Goal: Information Seeking & Learning: Learn about a topic

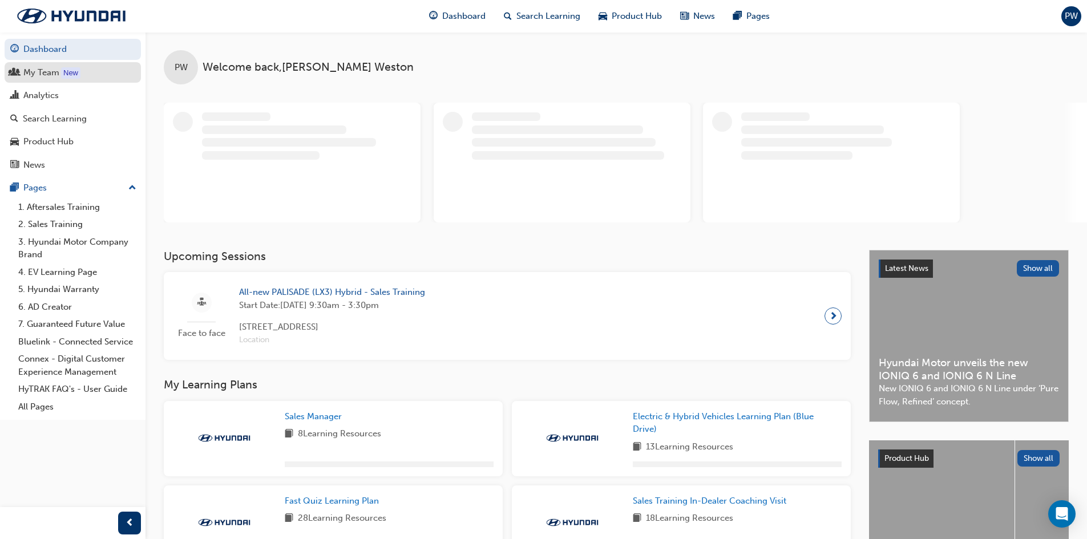
click at [39, 74] on div "My Team" at bounding box center [41, 72] width 36 height 13
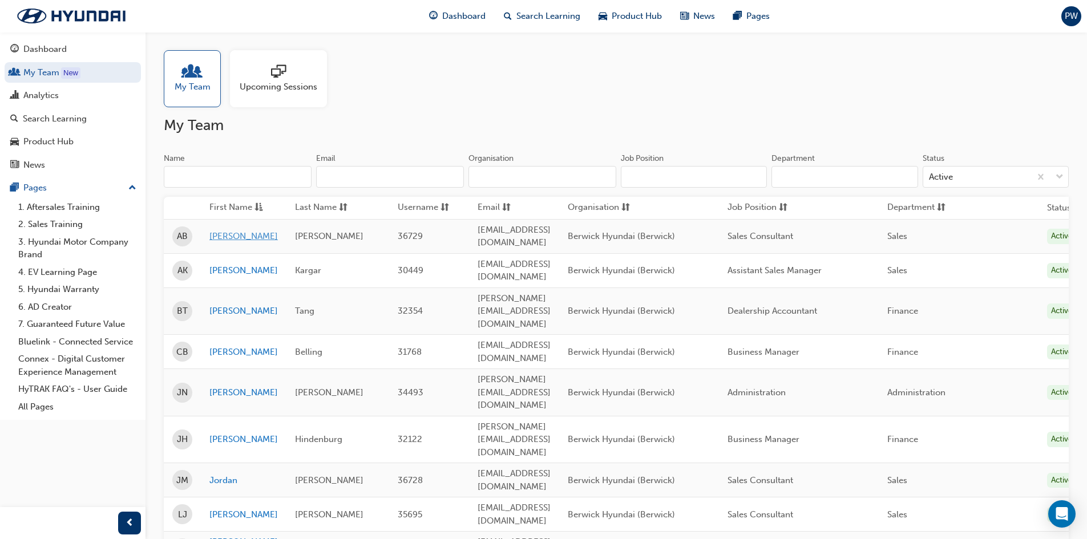
click at [224, 230] on link "Adam" at bounding box center [243, 236] width 68 height 13
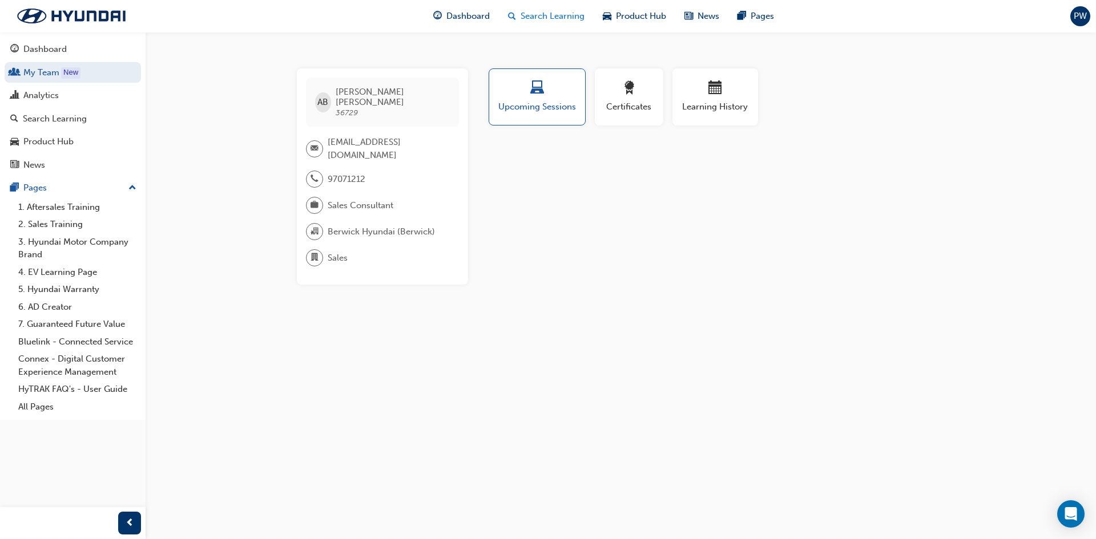
click at [547, 14] on span "Search Learning" at bounding box center [552, 16] width 64 height 13
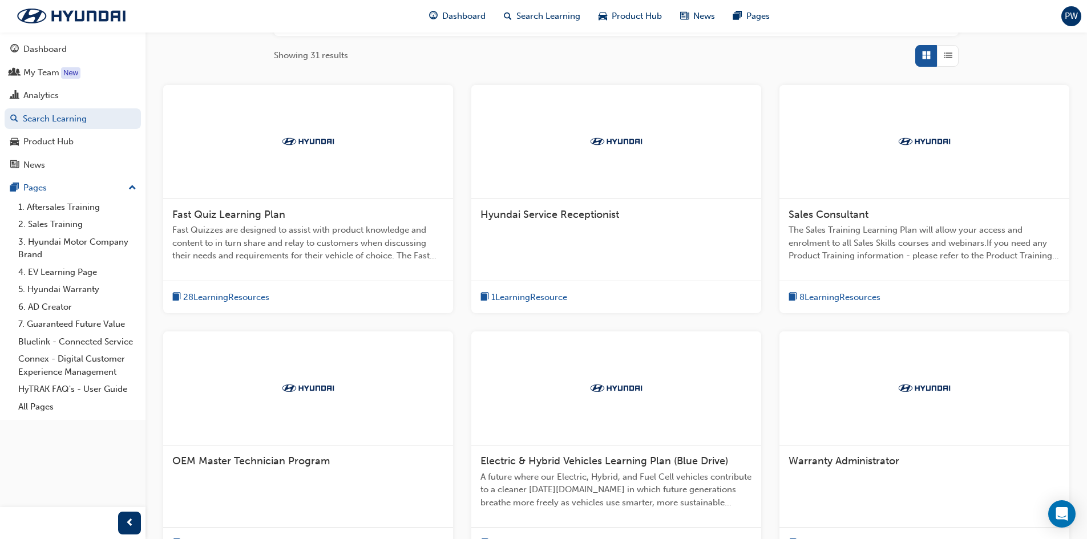
scroll to position [190, 0]
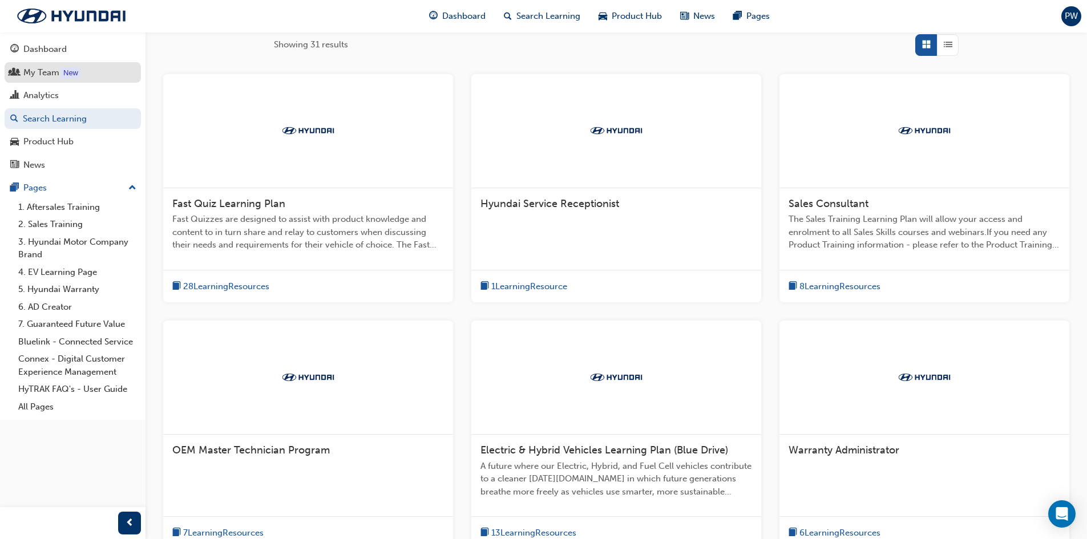
click at [49, 72] on div "My Team" at bounding box center [41, 72] width 36 height 13
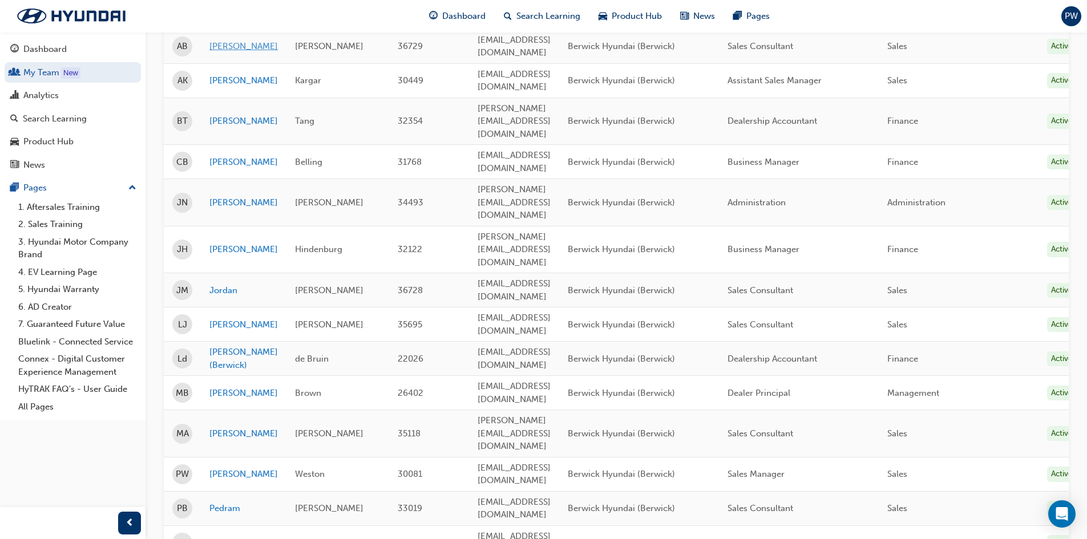
click at [218, 40] on link "Adam" at bounding box center [243, 46] width 68 height 13
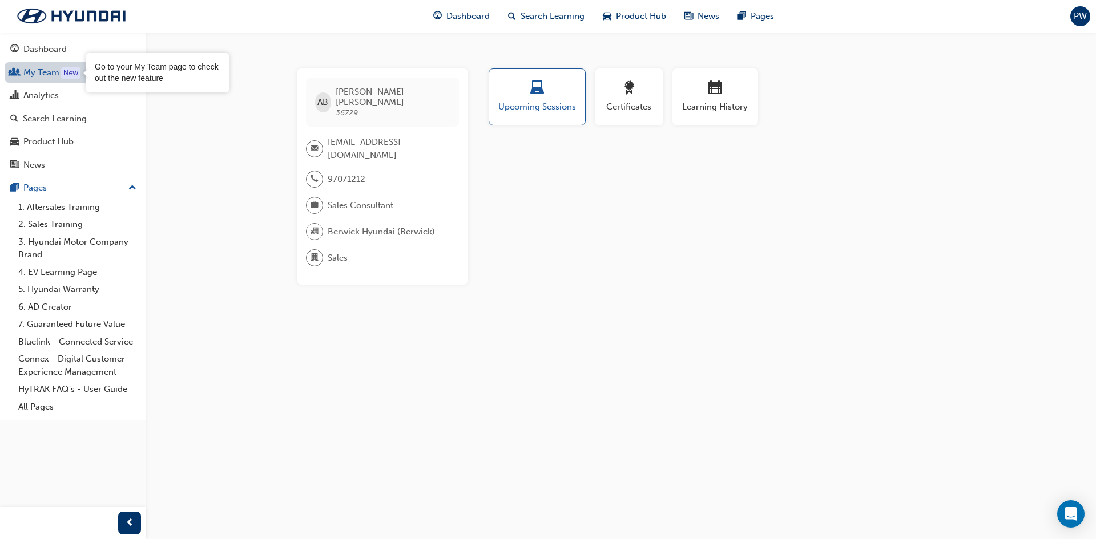
click at [71, 70] on div "New" at bounding box center [70, 72] width 19 height 11
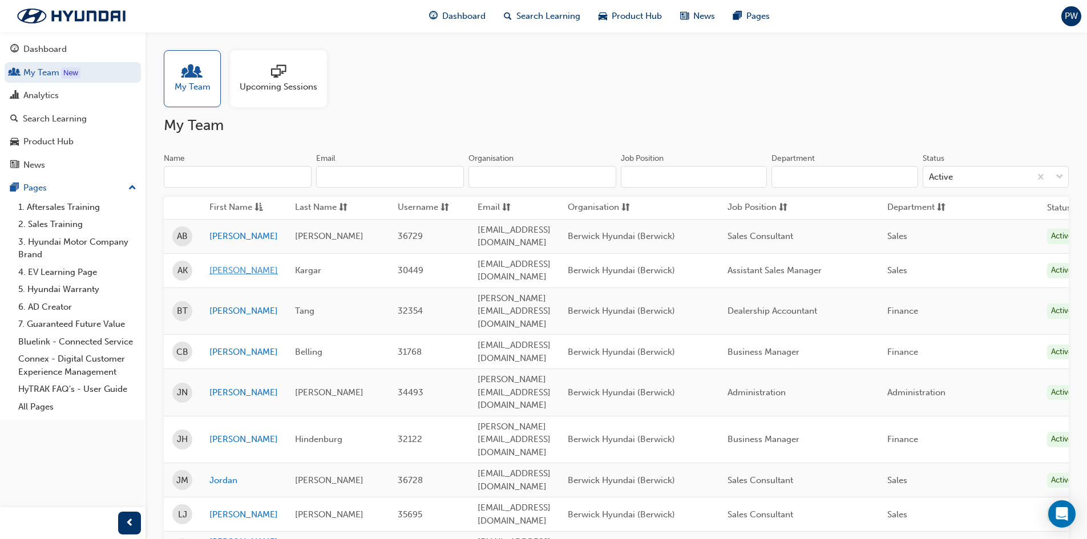
click at [213, 264] on link "Ali" at bounding box center [243, 270] width 68 height 13
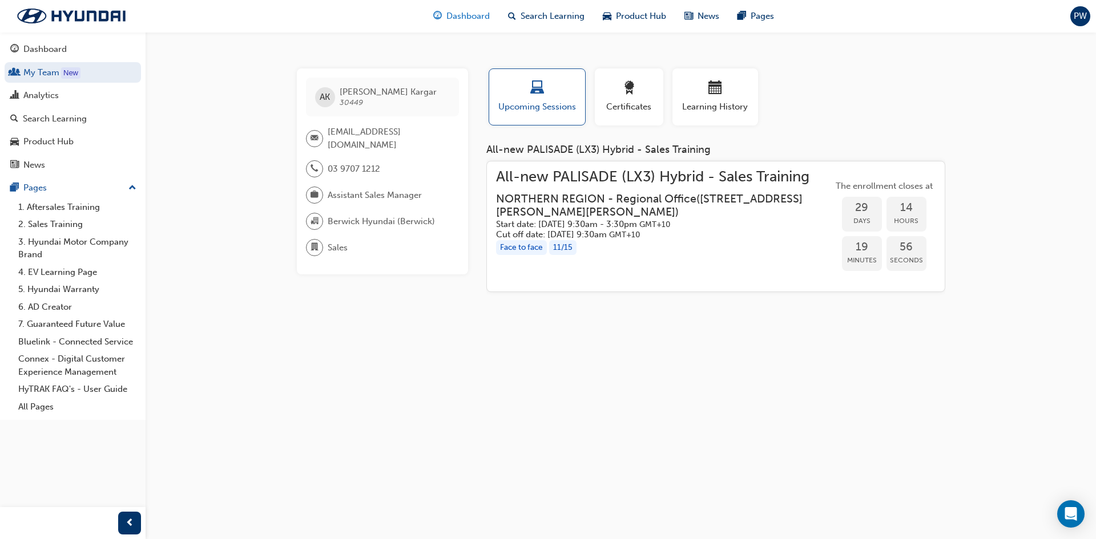
click at [471, 14] on span "Dashboard" at bounding box center [467, 16] width 43 height 13
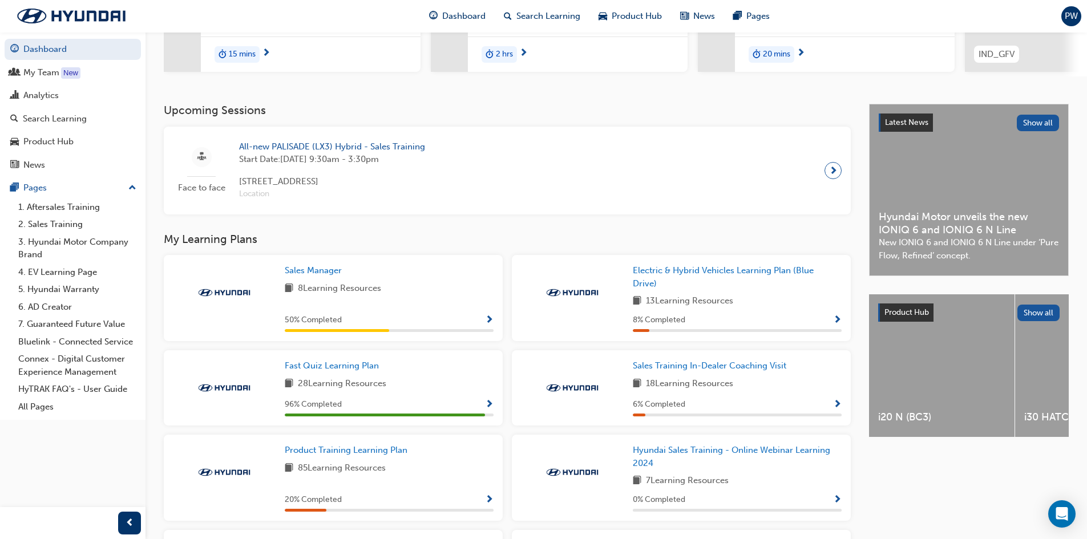
scroll to position [197, 0]
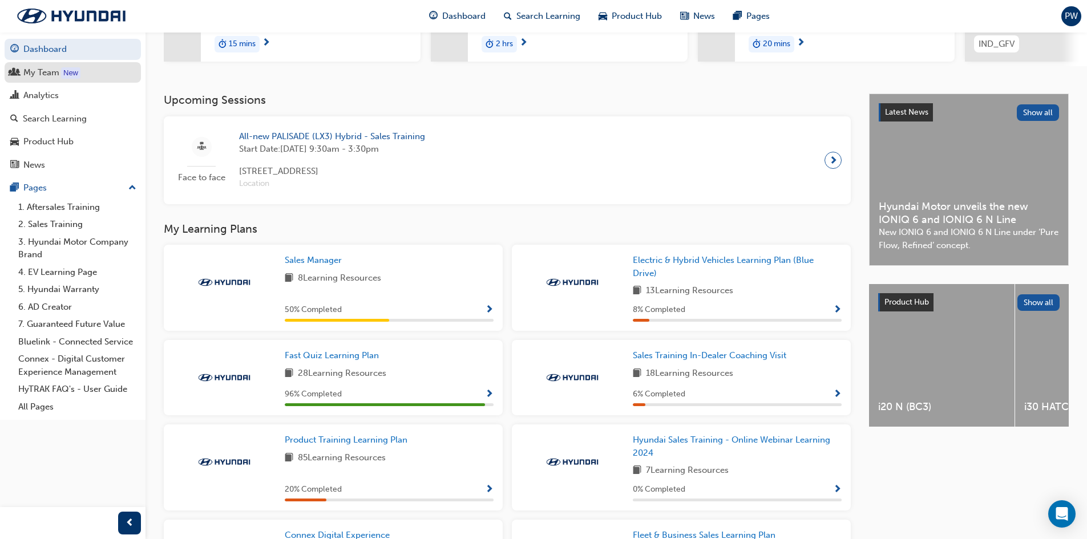
click at [57, 70] on div "My Team" at bounding box center [41, 72] width 36 height 13
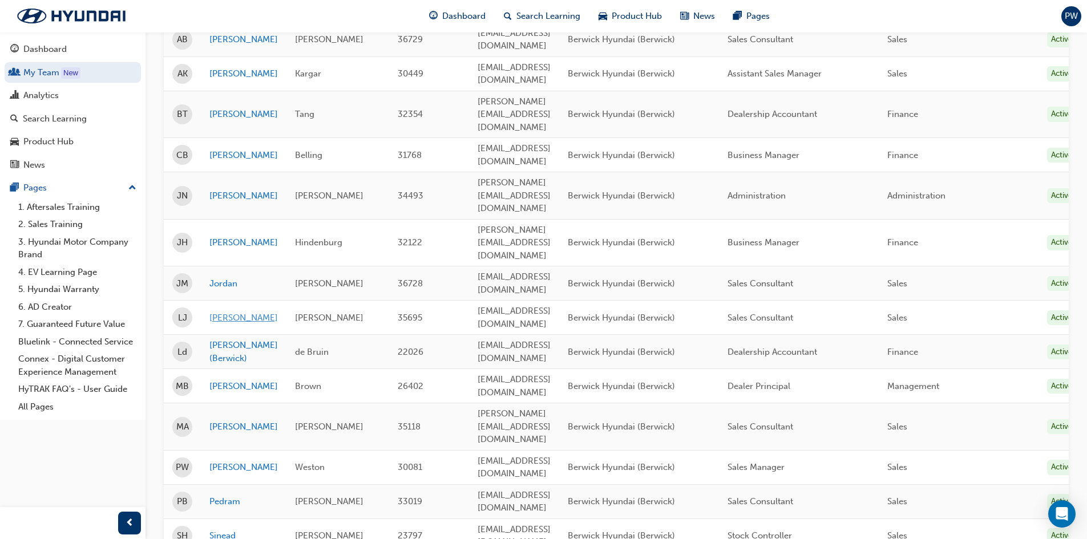
click at [218, 312] on link "Leigh" at bounding box center [243, 318] width 68 height 13
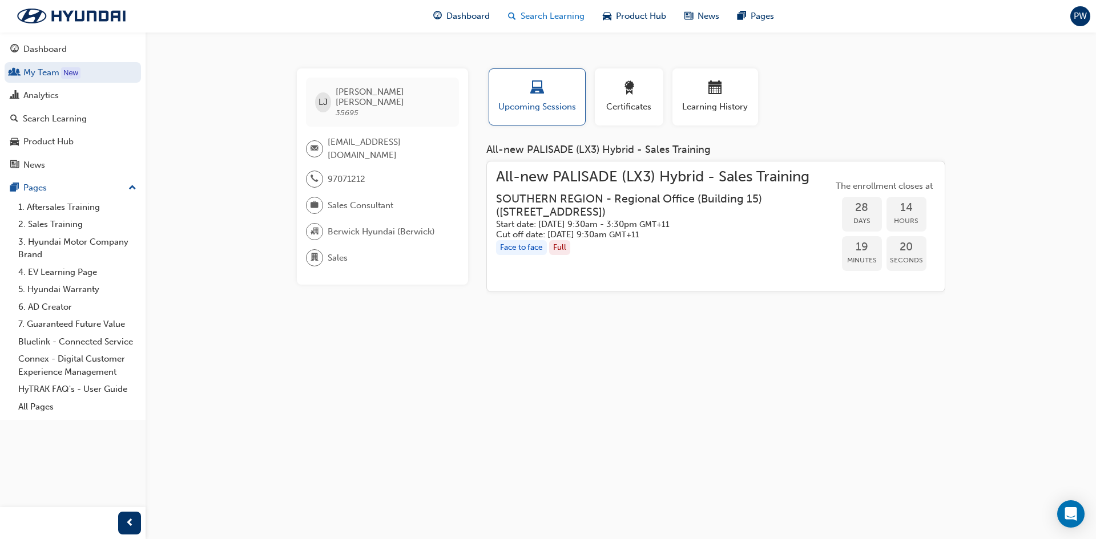
click at [528, 10] on span "Search Learning" at bounding box center [552, 16] width 64 height 13
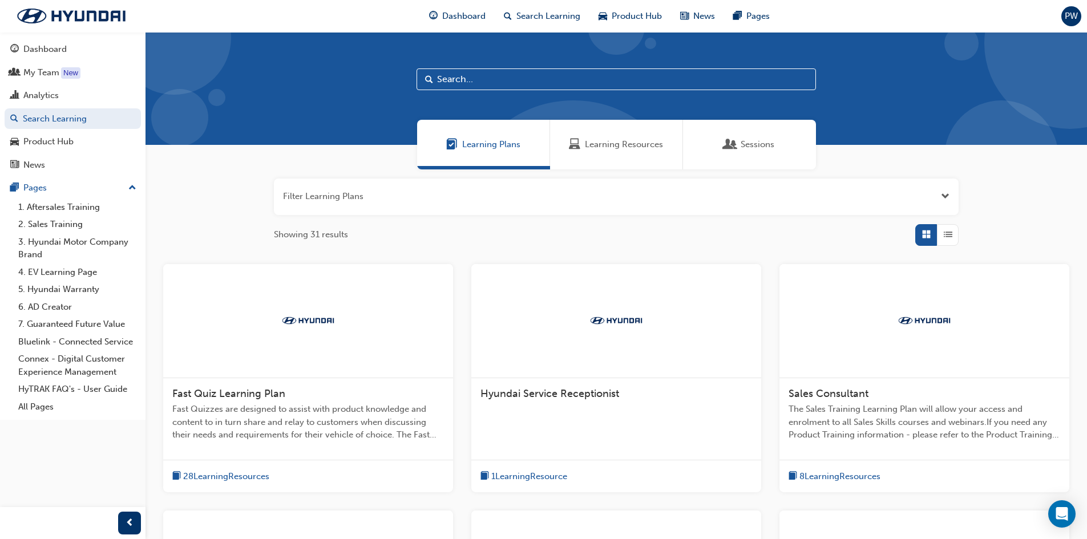
click at [609, 142] on span "Learning Resources" at bounding box center [624, 144] width 78 height 13
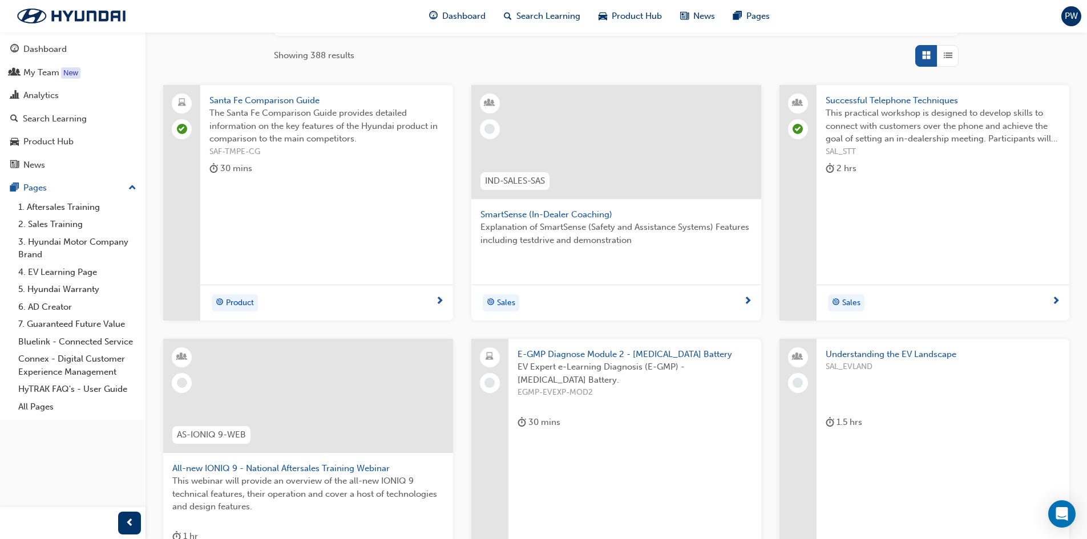
scroll to position [190, 0]
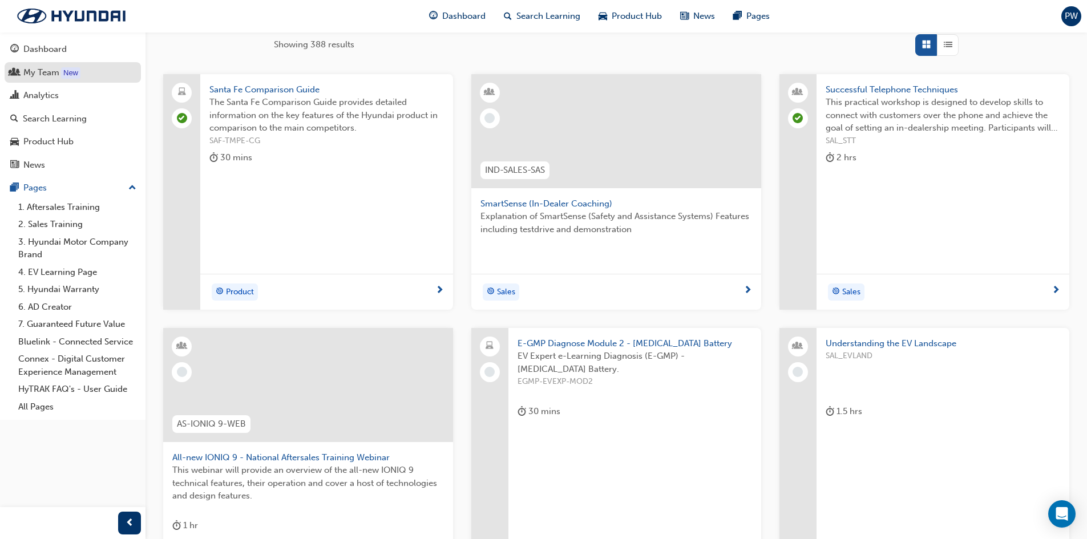
click at [37, 70] on div "My Team" at bounding box center [41, 72] width 36 height 13
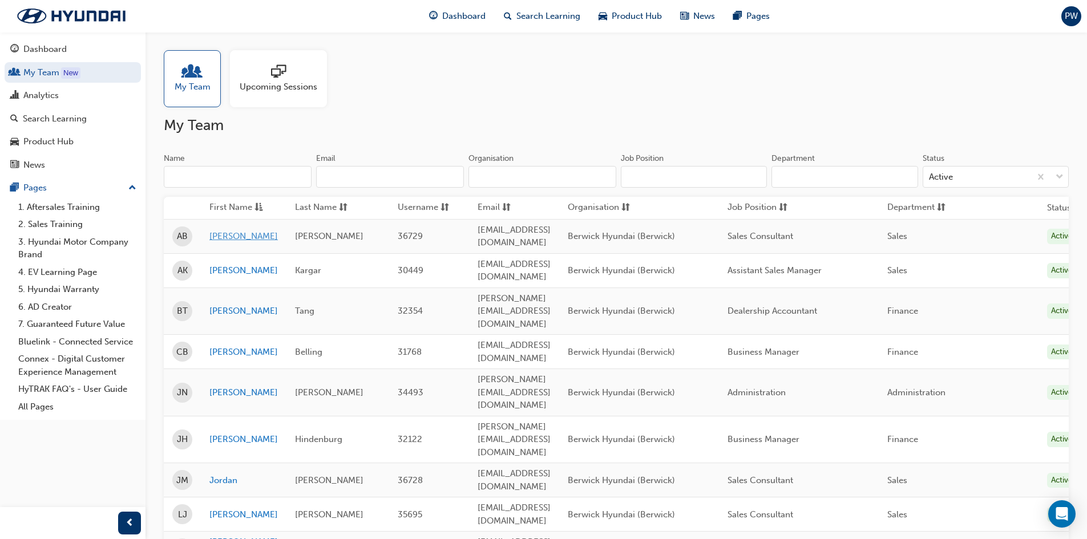
click at [217, 231] on link "Adam" at bounding box center [243, 236] width 68 height 13
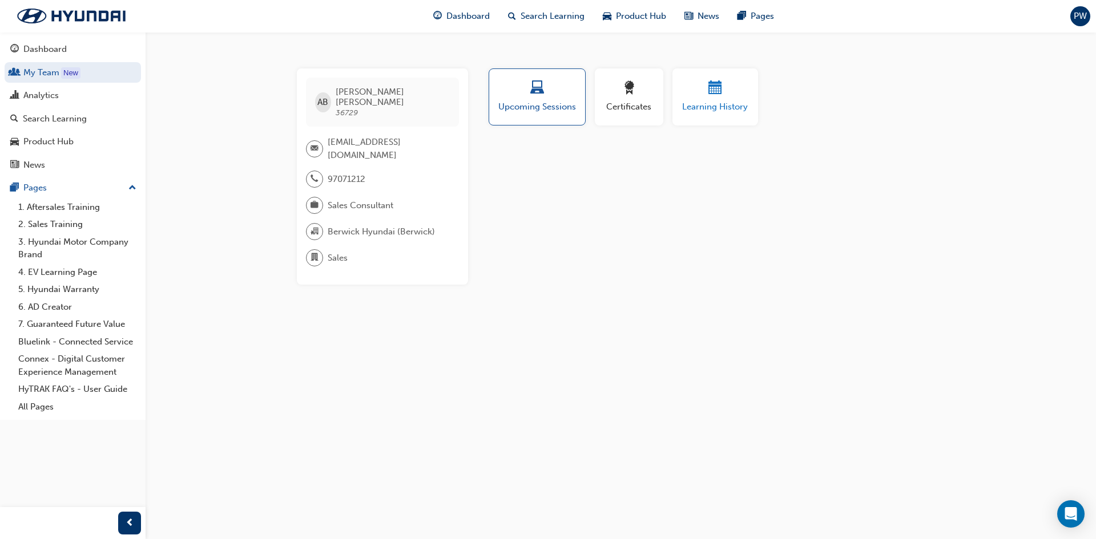
click at [711, 96] on span "calendar-icon" at bounding box center [715, 88] width 14 height 15
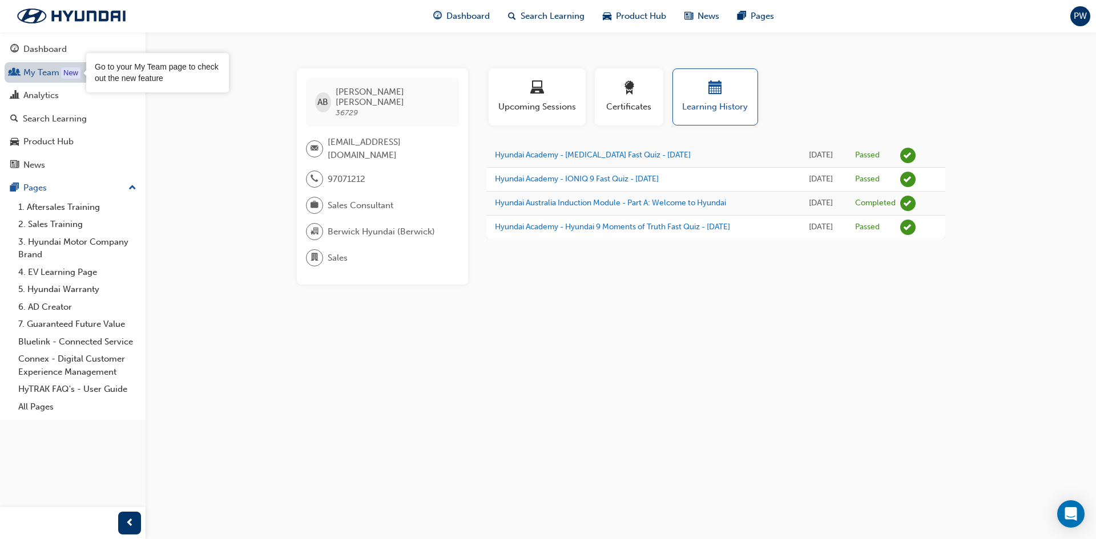
click at [63, 75] on div "New" at bounding box center [70, 72] width 19 height 11
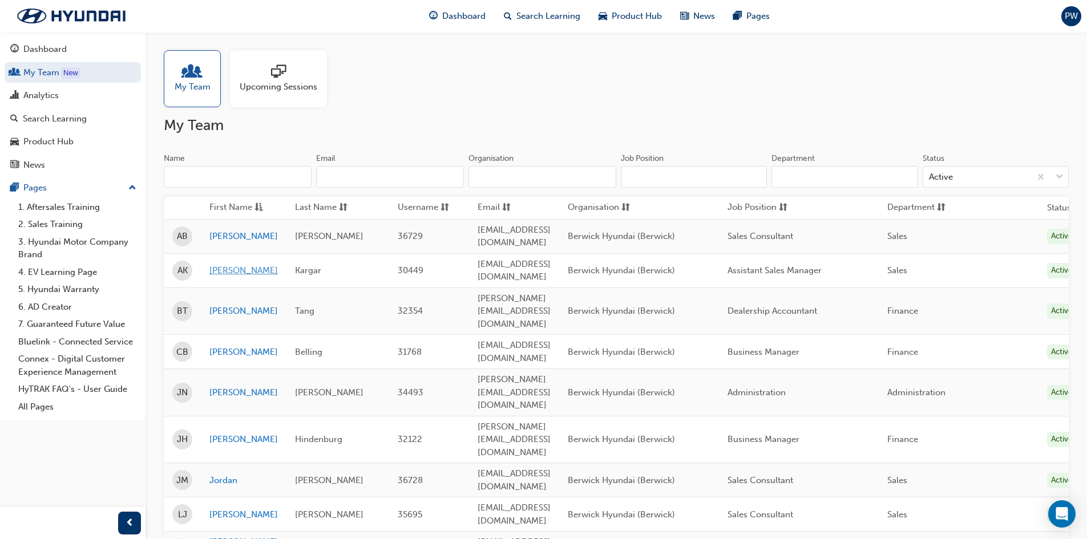
click at [212, 264] on link "Ali" at bounding box center [243, 270] width 68 height 13
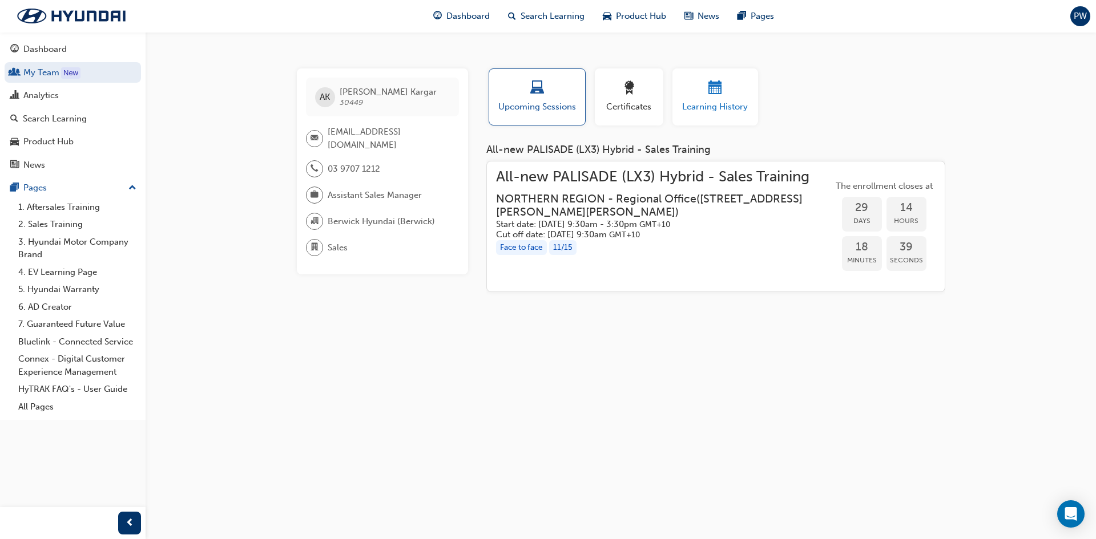
click at [712, 87] on span "calendar-icon" at bounding box center [715, 88] width 14 height 15
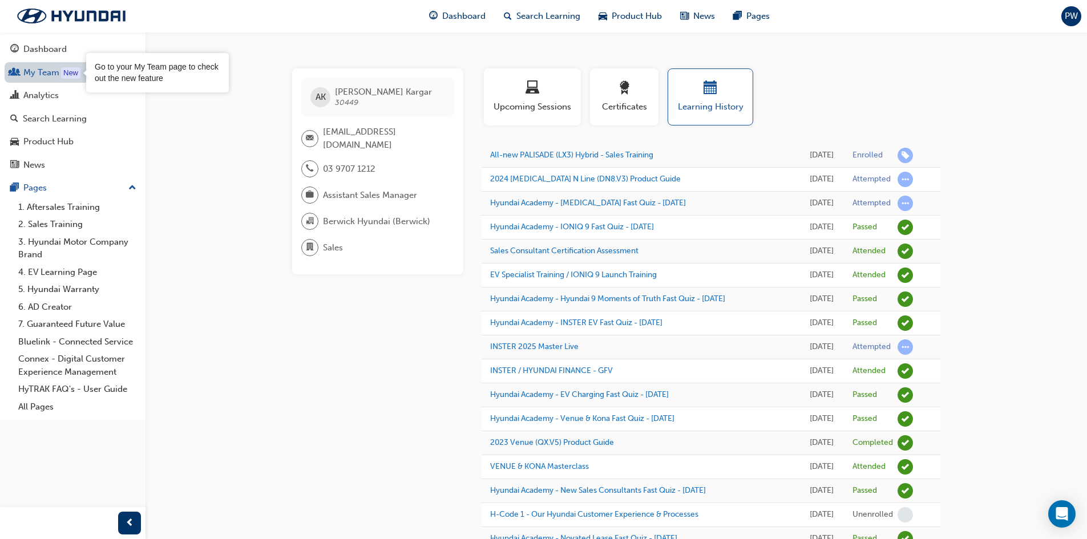
click at [64, 74] on div "New" at bounding box center [70, 72] width 19 height 11
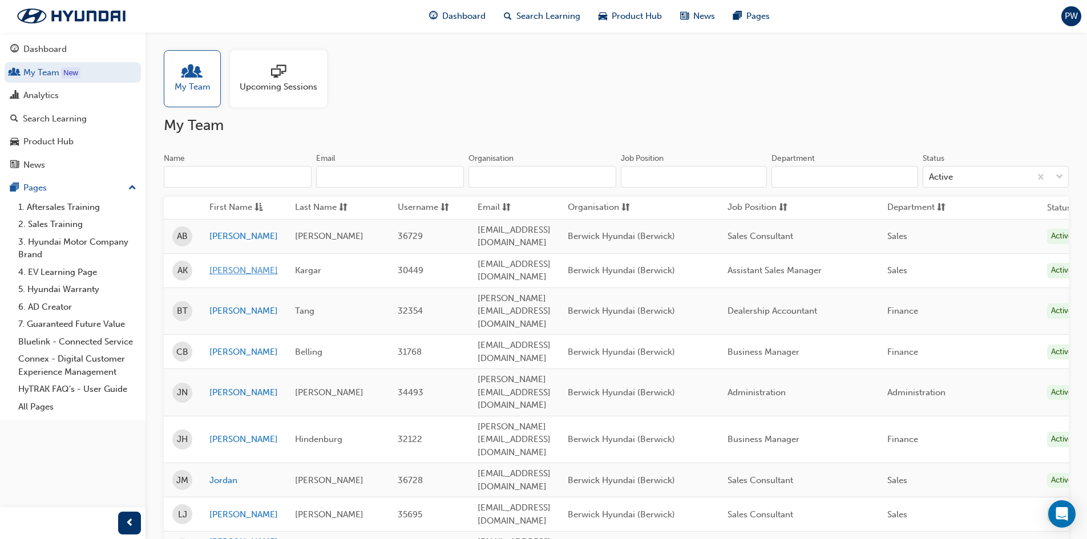
click at [213, 264] on link "Ali" at bounding box center [243, 270] width 68 height 13
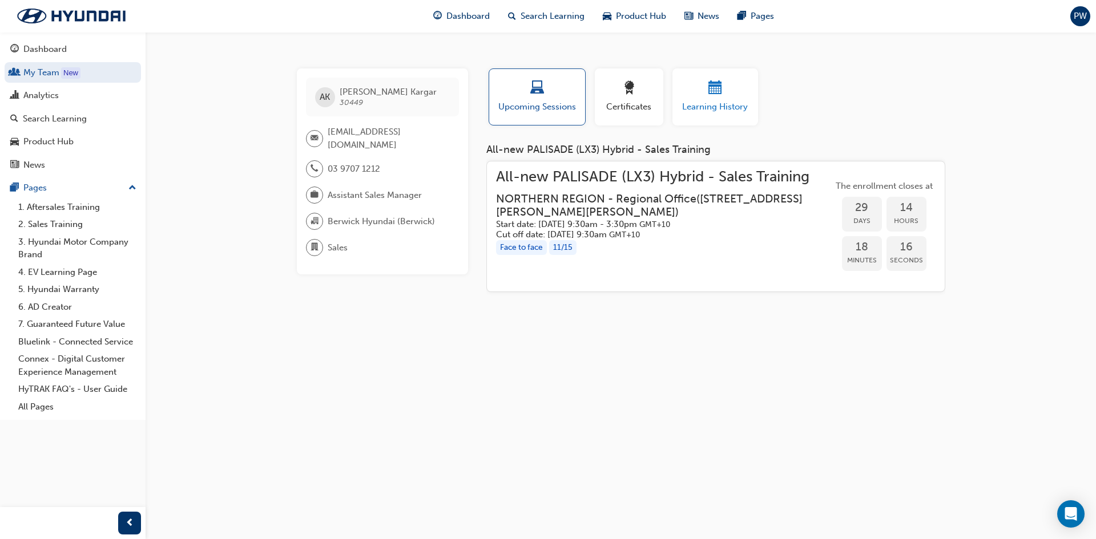
click at [710, 88] on span "calendar-icon" at bounding box center [715, 88] width 14 height 15
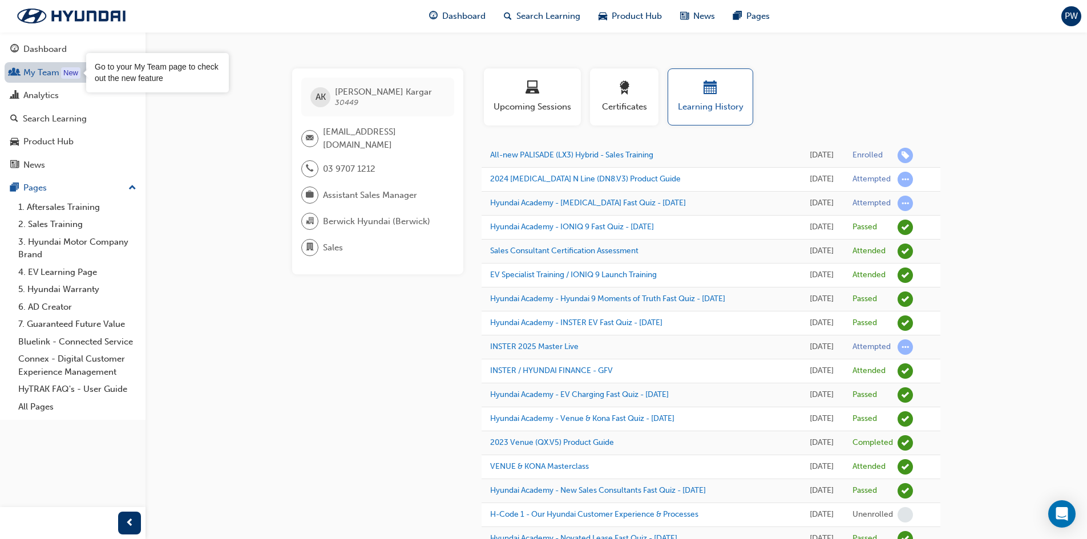
click at [66, 72] on div "New" at bounding box center [70, 72] width 19 height 11
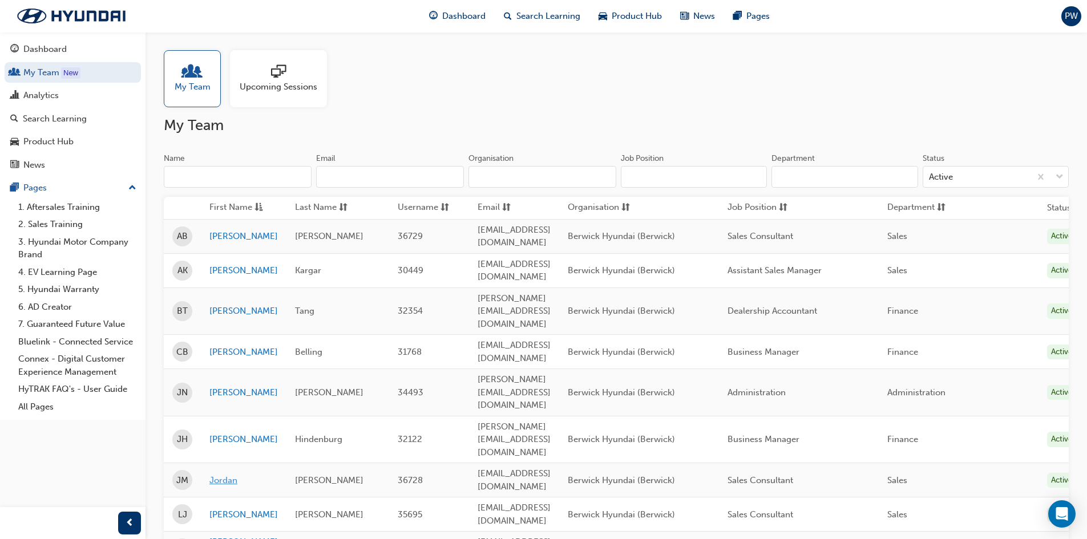
click at [220, 474] on link "Jordan" at bounding box center [243, 480] width 68 height 13
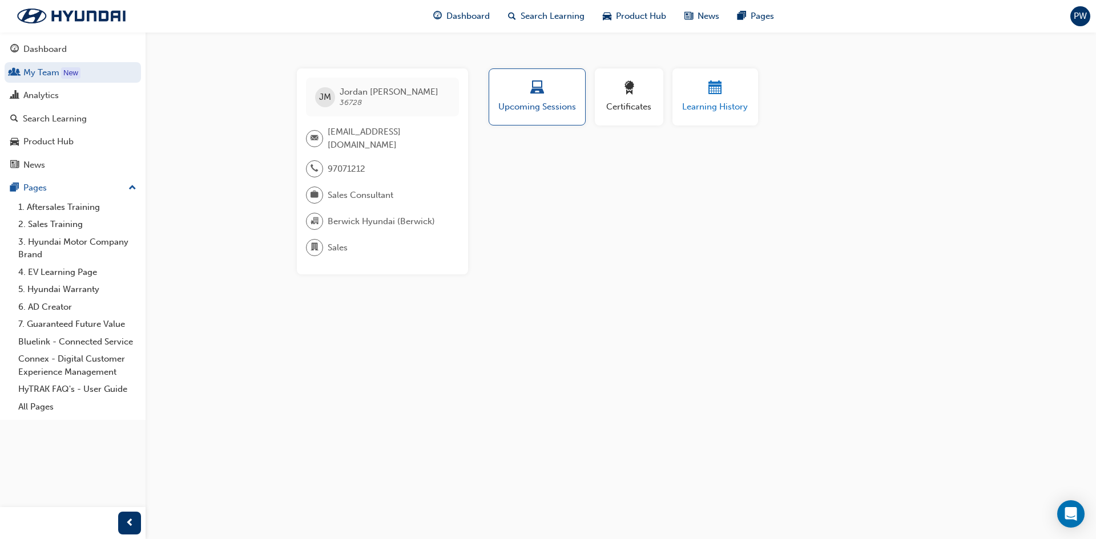
click at [719, 86] on span "calendar-icon" at bounding box center [715, 88] width 14 height 15
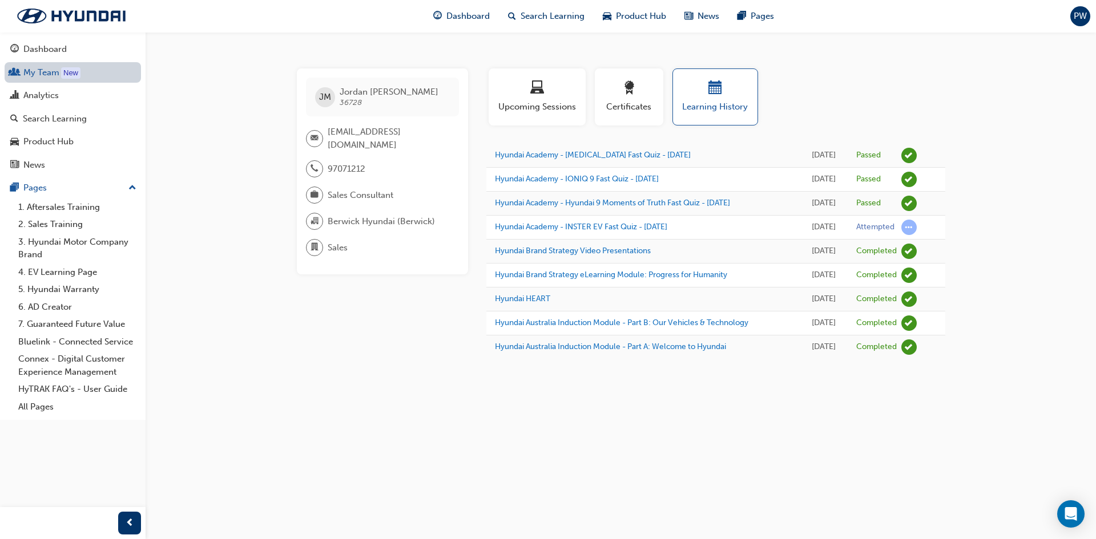
click at [63, 70] on div "New" at bounding box center [70, 72] width 19 height 11
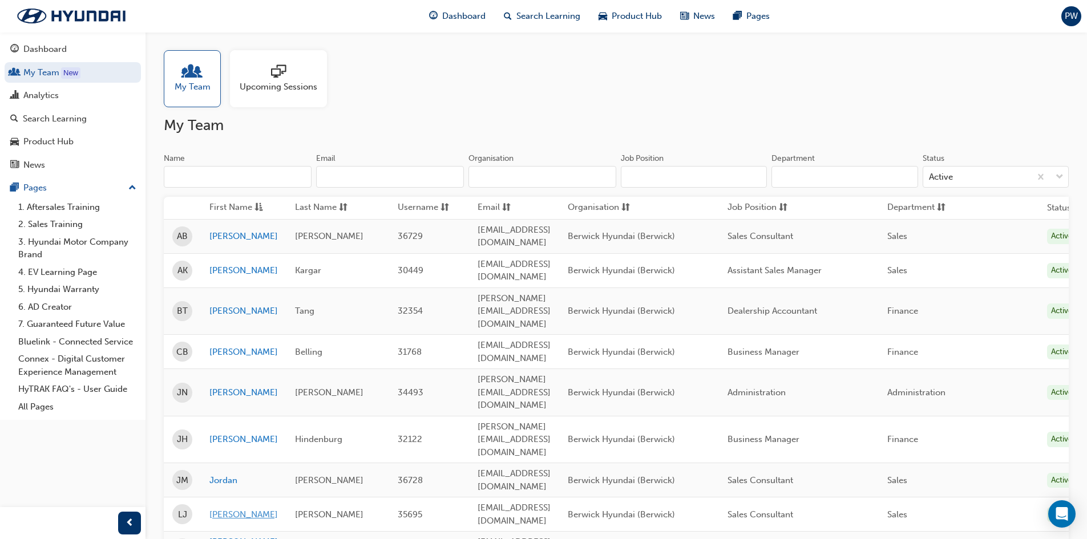
click at [223, 508] on link "Leigh" at bounding box center [243, 514] width 68 height 13
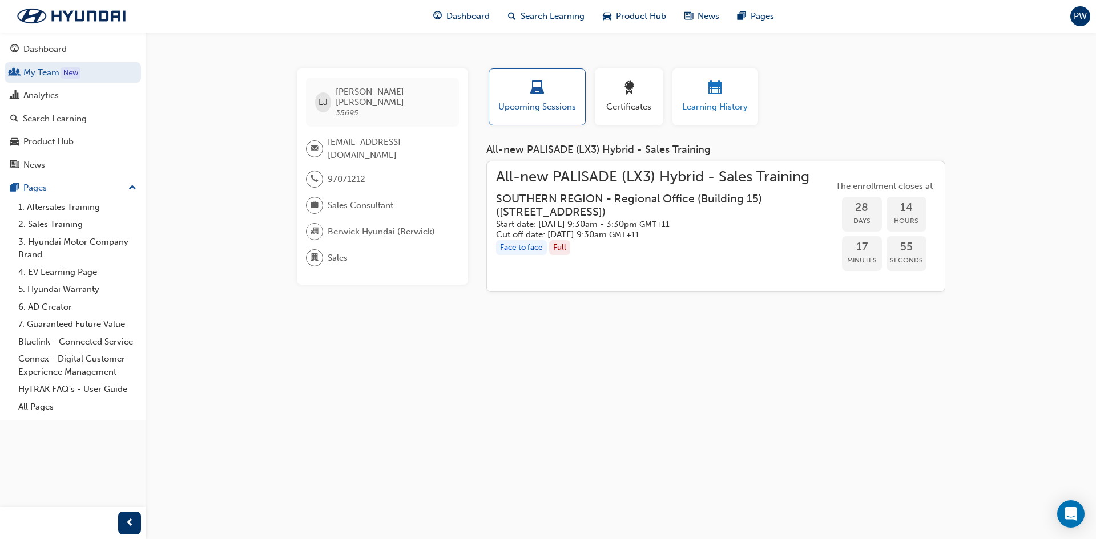
click at [718, 96] on span "calendar-icon" at bounding box center [715, 88] width 14 height 15
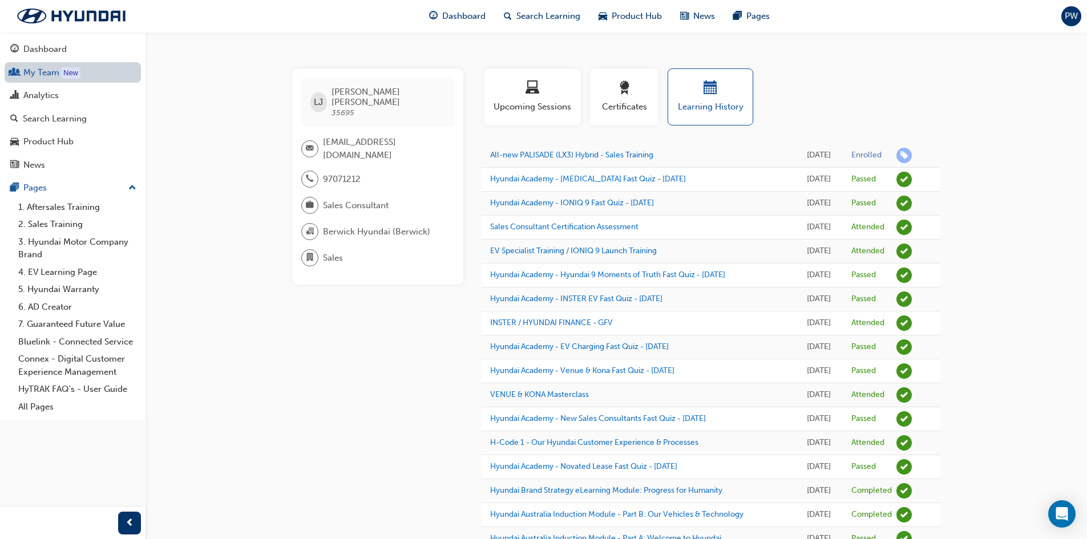
click at [45, 70] on link "My Team New" at bounding box center [73, 72] width 136 height 21
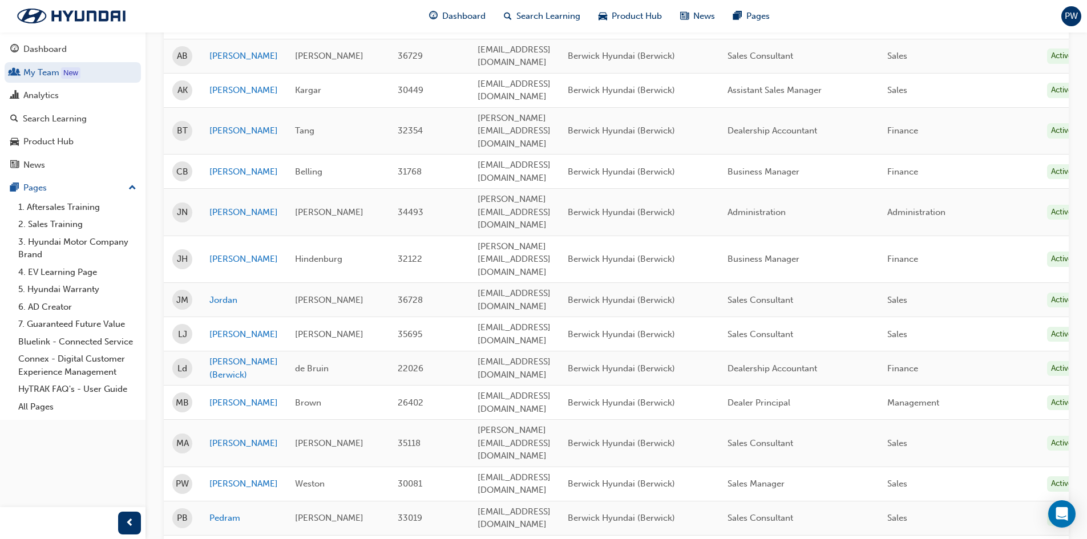
scroll to position [190, 0]
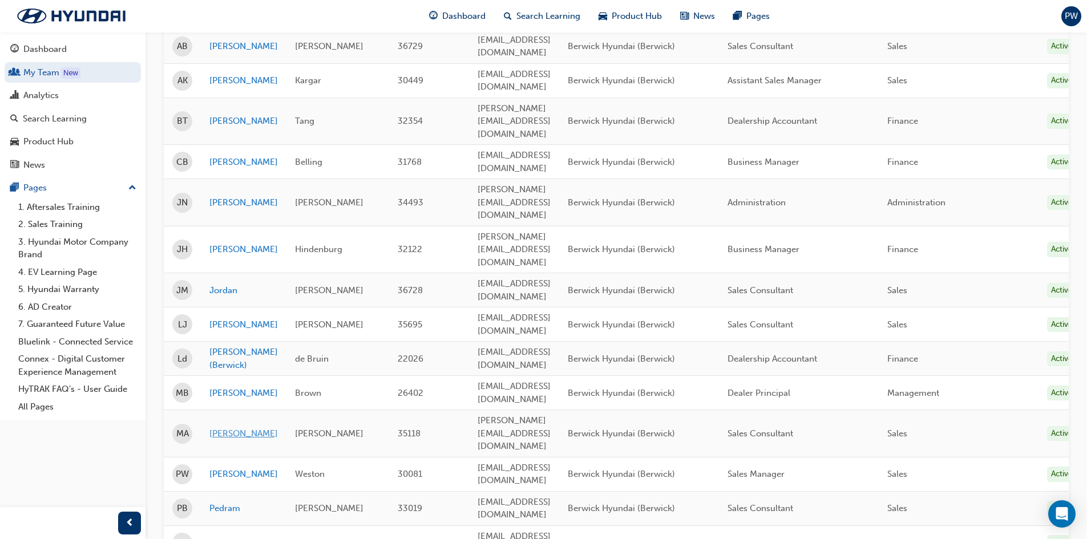
click at [220, 427] on link "Mohamed" at bounding box center [243, 433] width 68 height 13
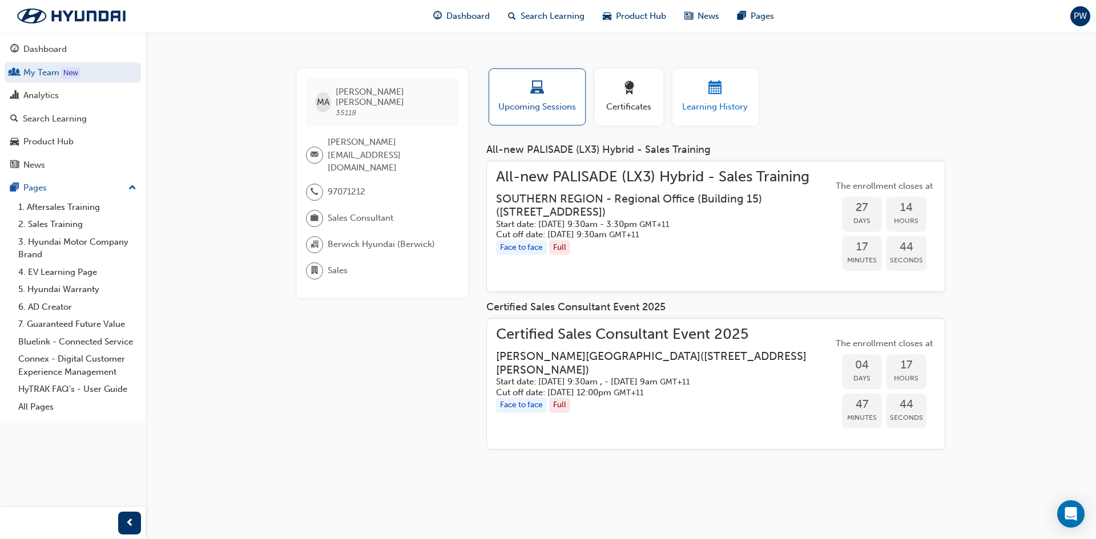
click at [711, 90] on span "calendar-icon" at bounding box center [715, 88] width 14 height 15
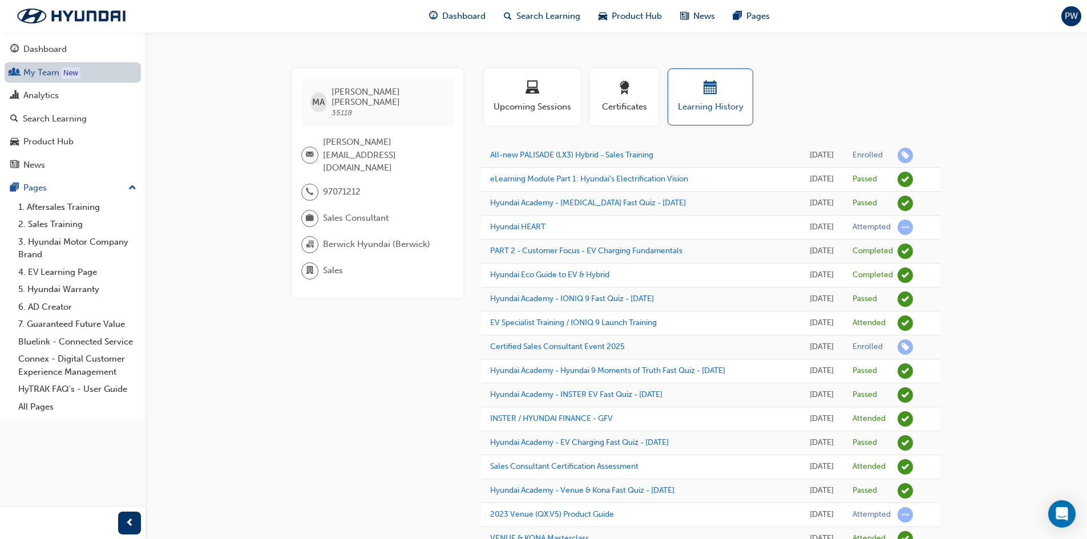
click at [43, 66] on link "My Team New" at bounding box center [73, 72] width 136 height 21
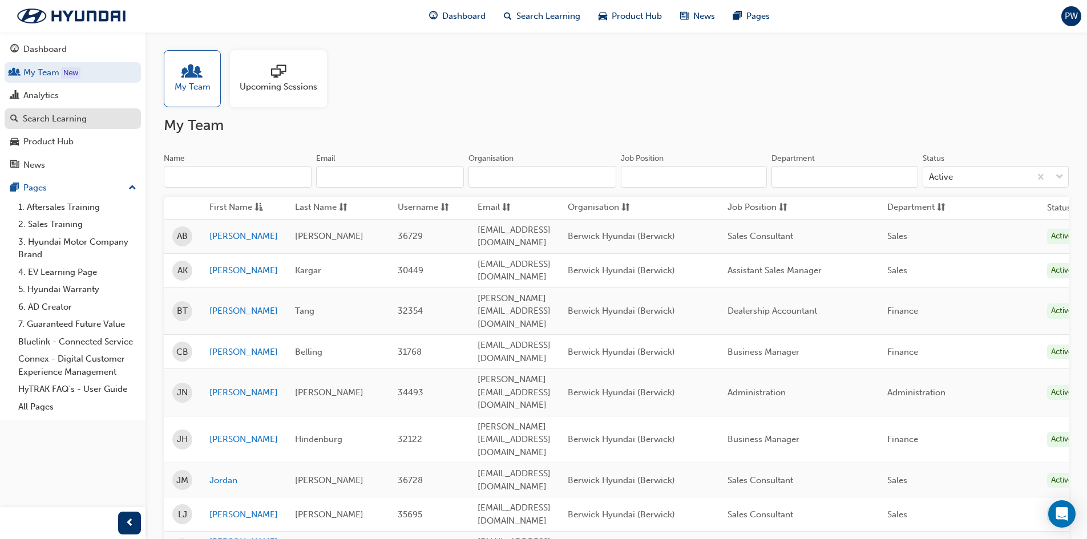
click at [50, 112] on div "Search Learning" at bounding box center [72, 119] width 125 height 14
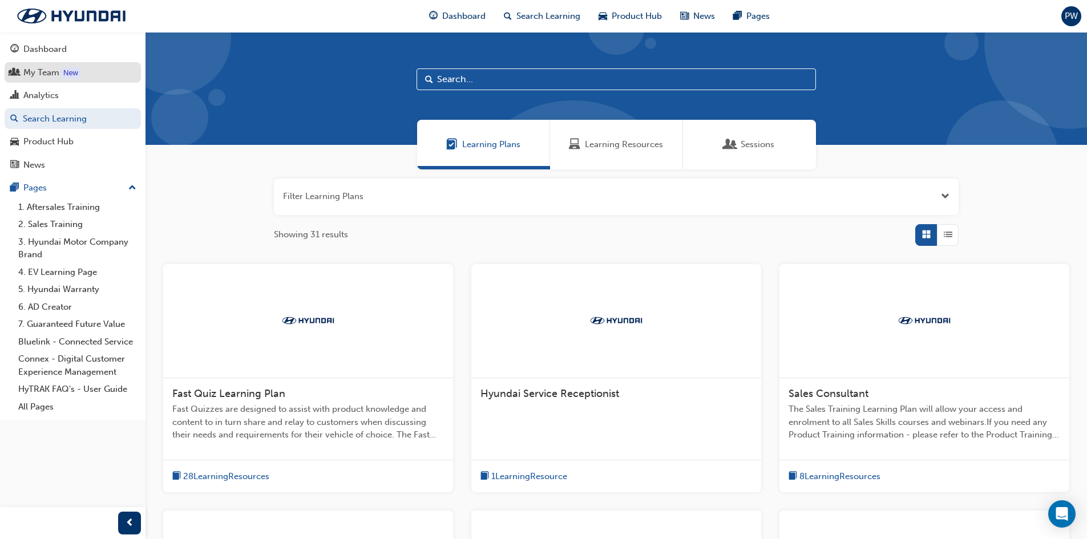
click at [51, 70] on div "My Team" at bounding box center [41, 72] width 36 height 13
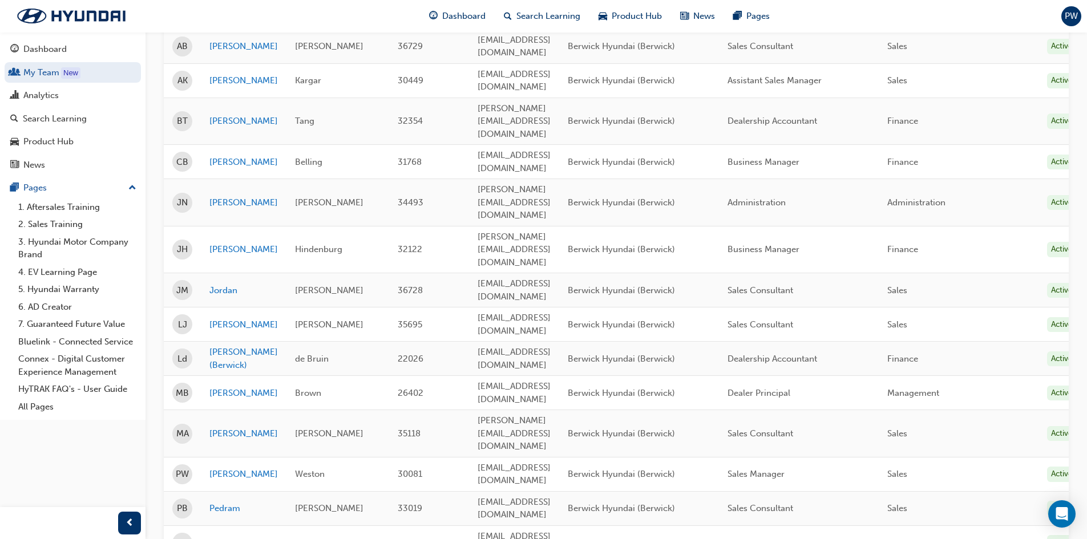
scroll to position [303, 0]
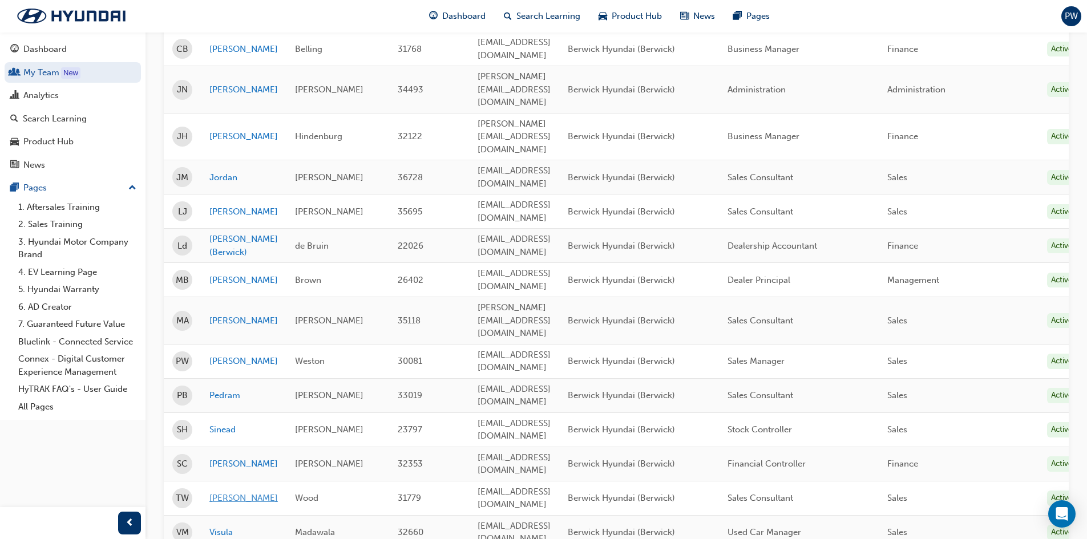
click at [216, 492] on link "Tyson" at bounding box center [243, 498] width 68 height 13
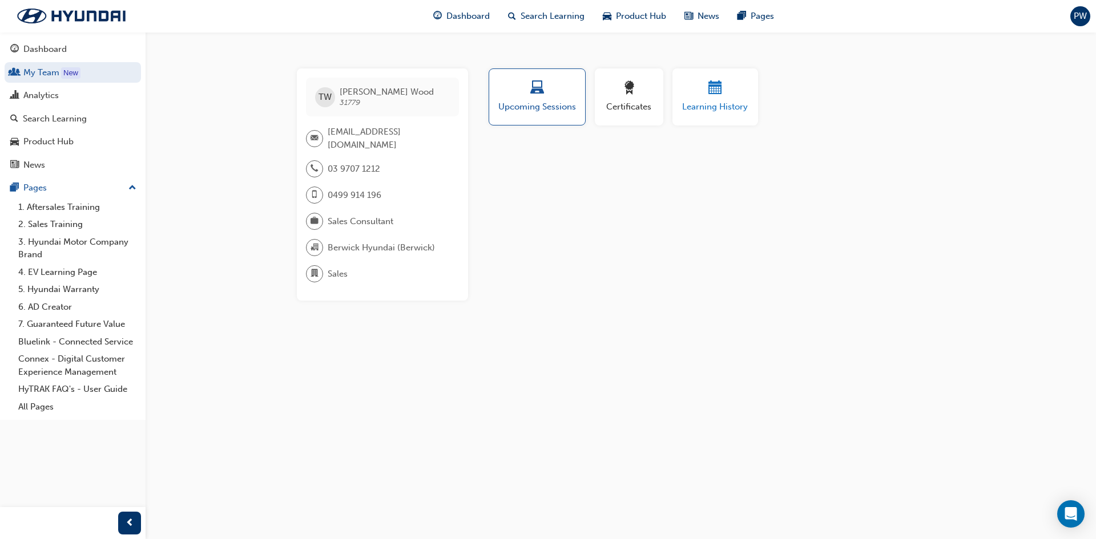
click at [708, 95] on span "calendar-icon" at bounding box center [715, 88] width 14 height 15
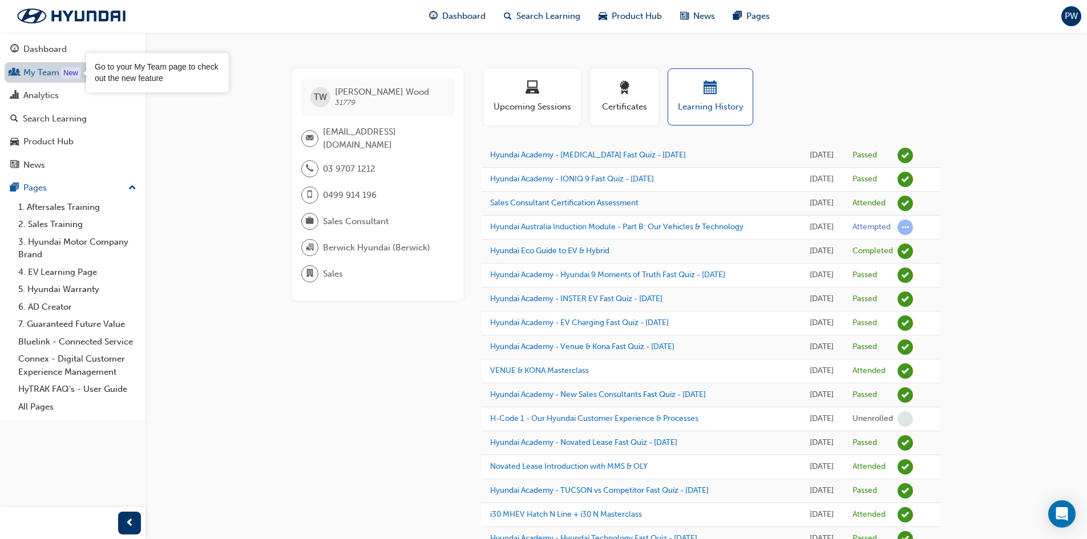
click at [63, 72] on div "New" at bounding box center [70, 72] width 19 height 11
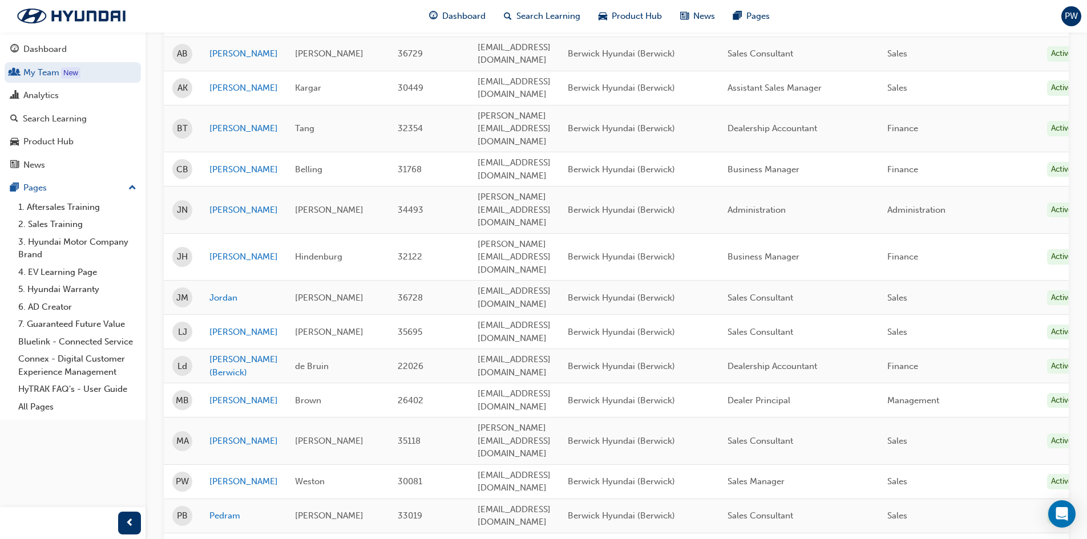
scroll to position [190, 0]
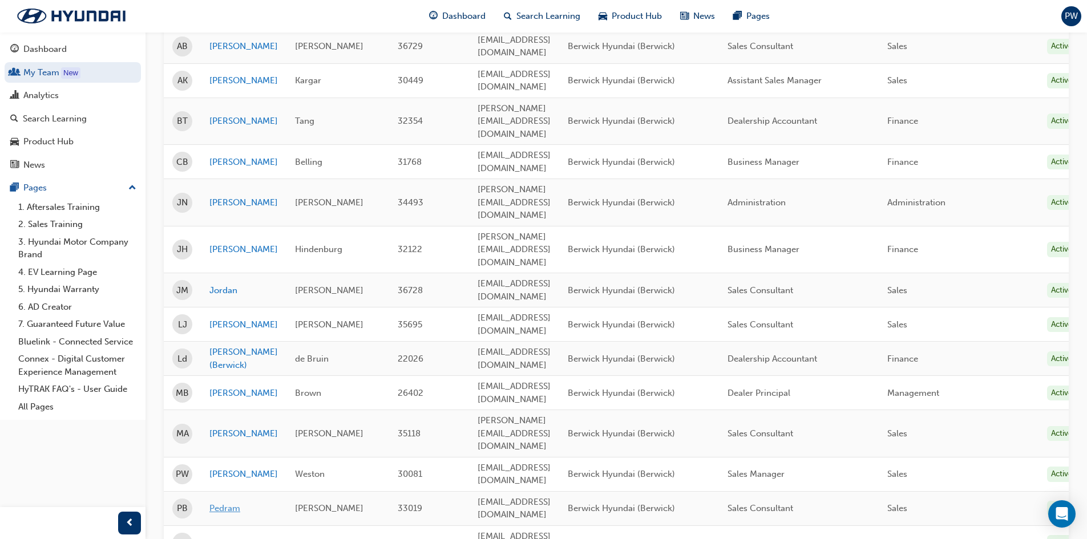
click at [225, 502] on link "Pedram" at bounding box center [243, 508] width 68 height 13
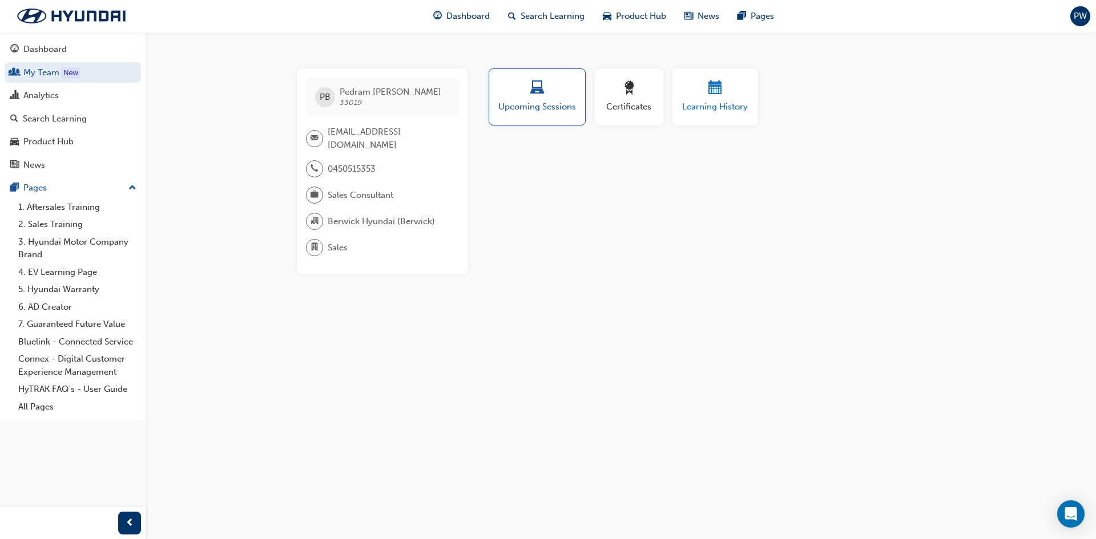
click at [717, 82] on span "calendar-icon" at bounding box center [715, 88] width 14 height 15
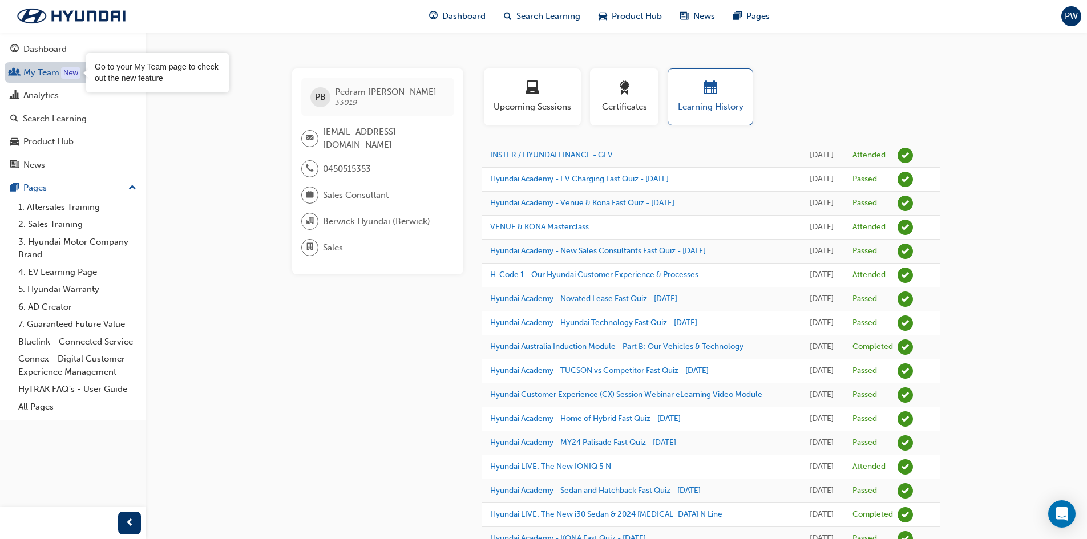
click at [68, 68] on div "New" at bounding box center [70, 72] width 19 height 11
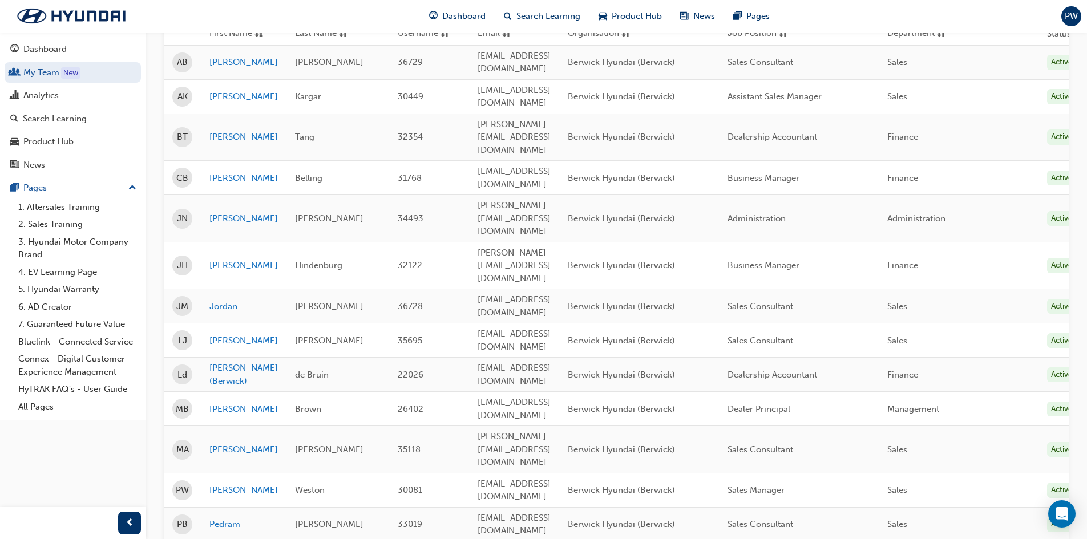
scroll to position [190, 0]
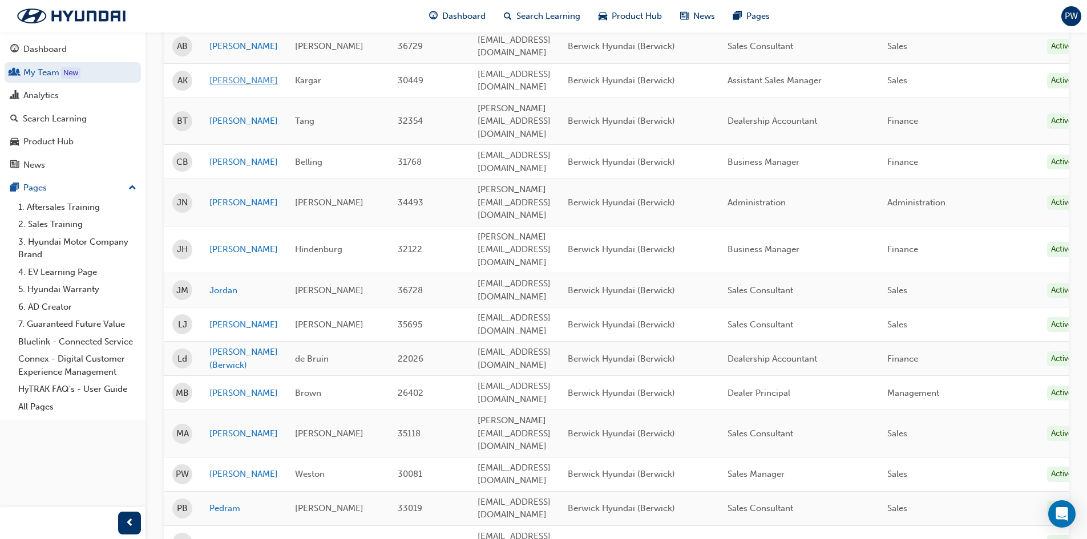
click at [215, 74] on link "Ali" at bounding box center [243, 80] width 68 height 13
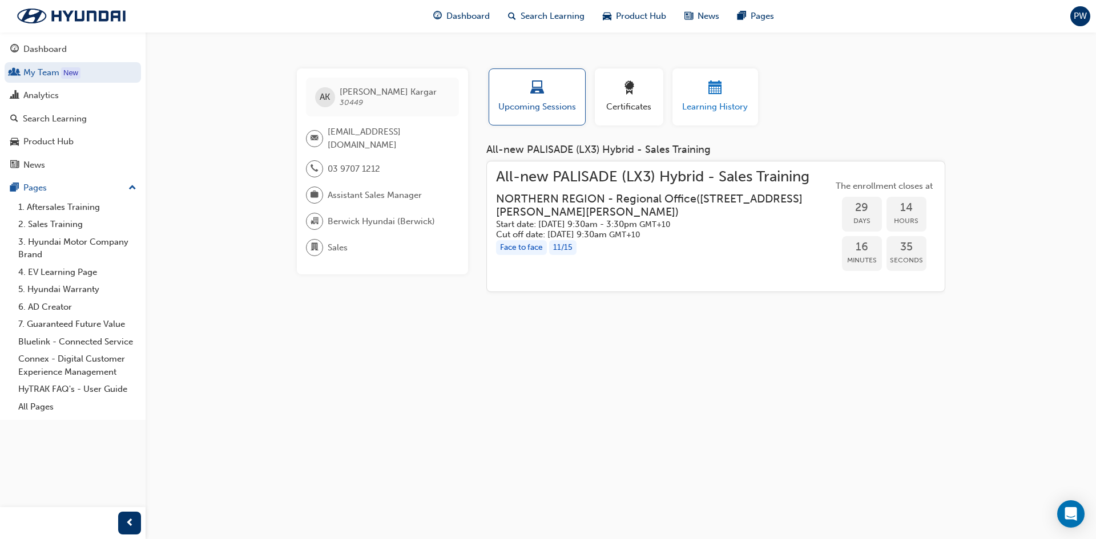
click at [712, 87] on span "calendar-icon" at bounding box center [715, 88] width 14 height 15
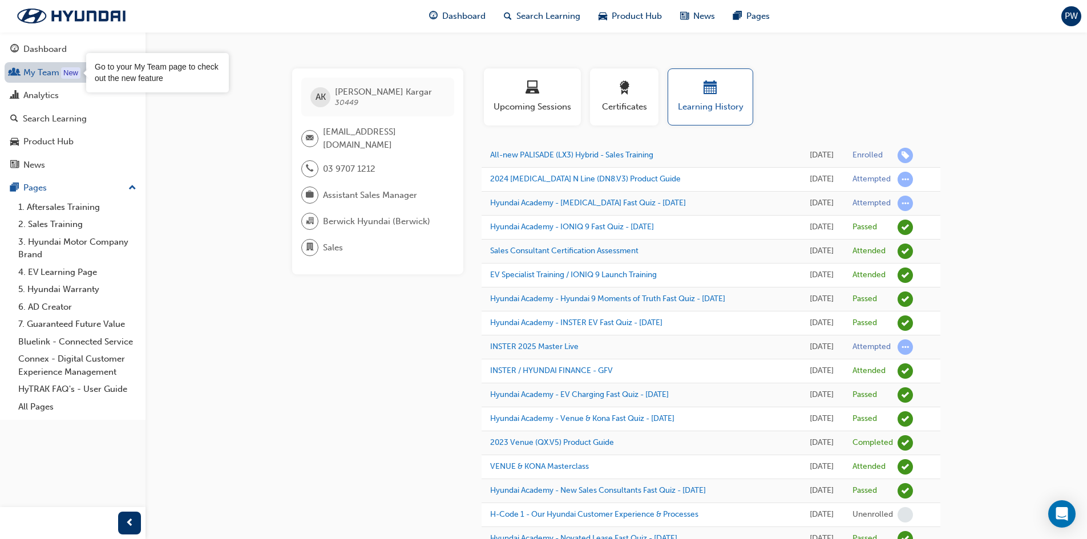
click at [60, 71] on link "My Team New" at bounding box center [73, 72] width 136 height 21
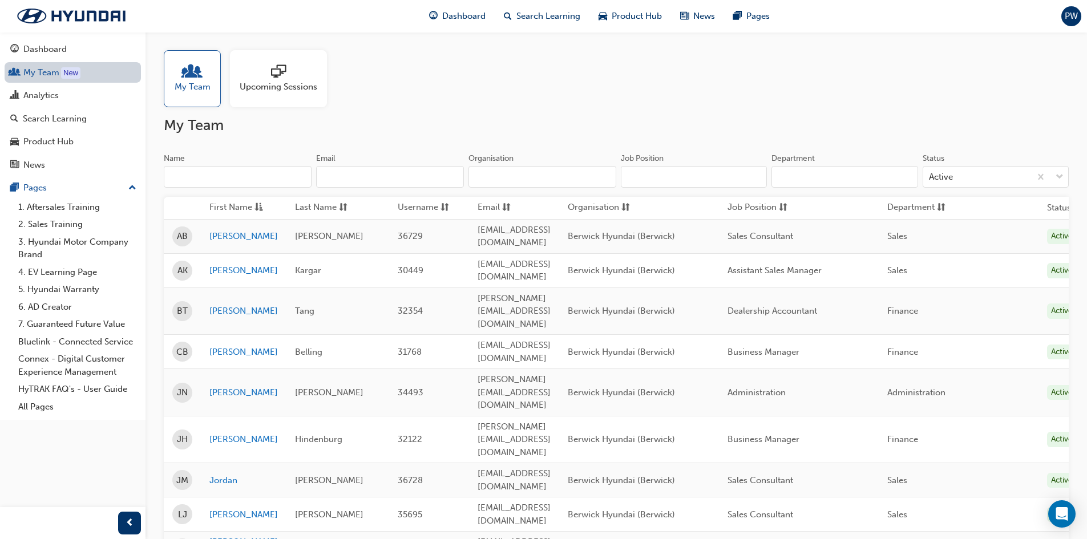
click at [50, 67] on link "My Team New" at bounding box center [73, 72] width 136 height 21
click at [64, 75] on div "New" at bounding box center [70, 72] width 19 height 11
click at [59, 49] on div "Dashboard" at bounding box center [44, 49] width 43 height 13
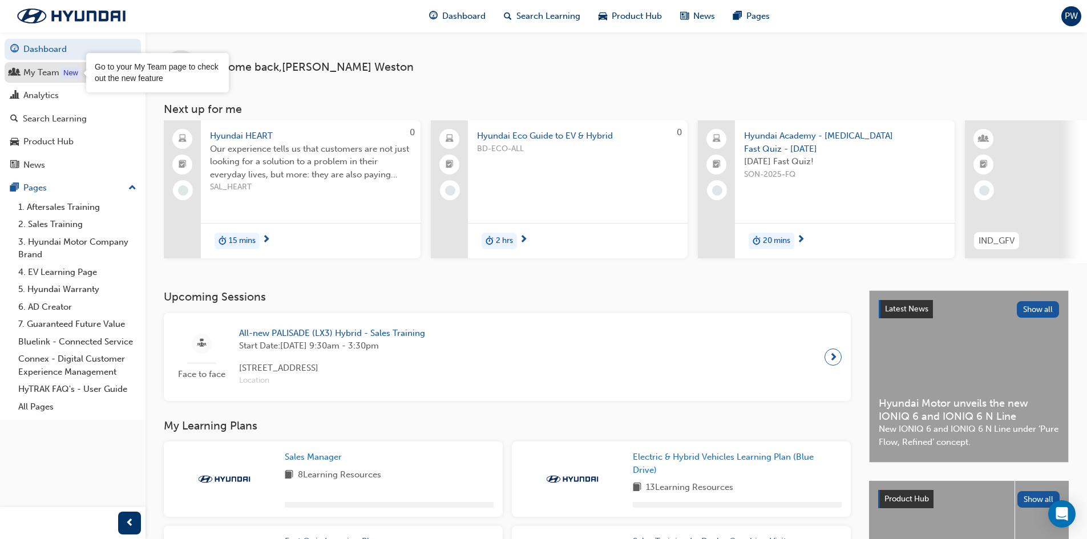
click at [66, 68] on div "New" at bounding box center [70, 72] width 19 height 11
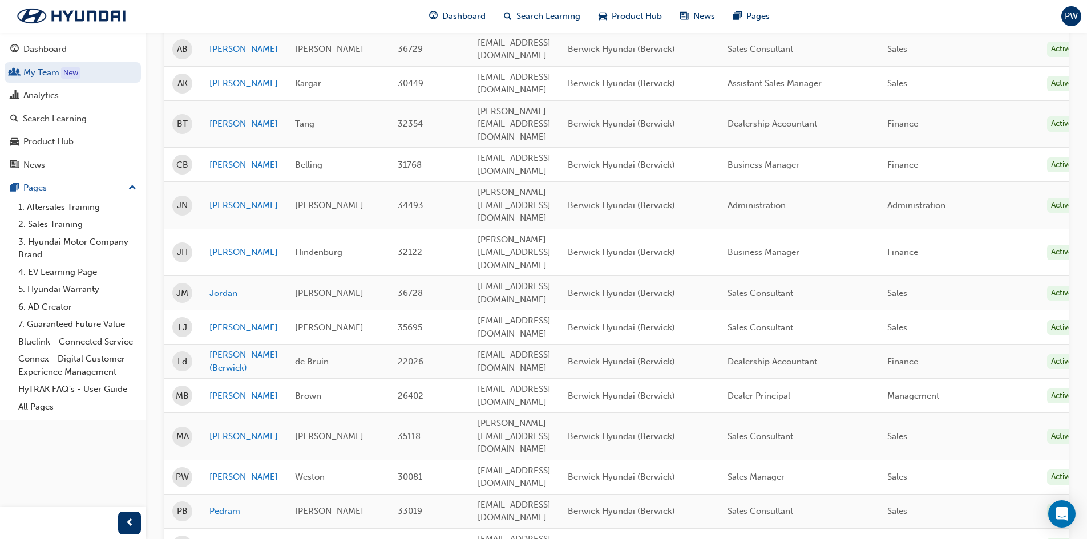
scroll to position [190, 0]
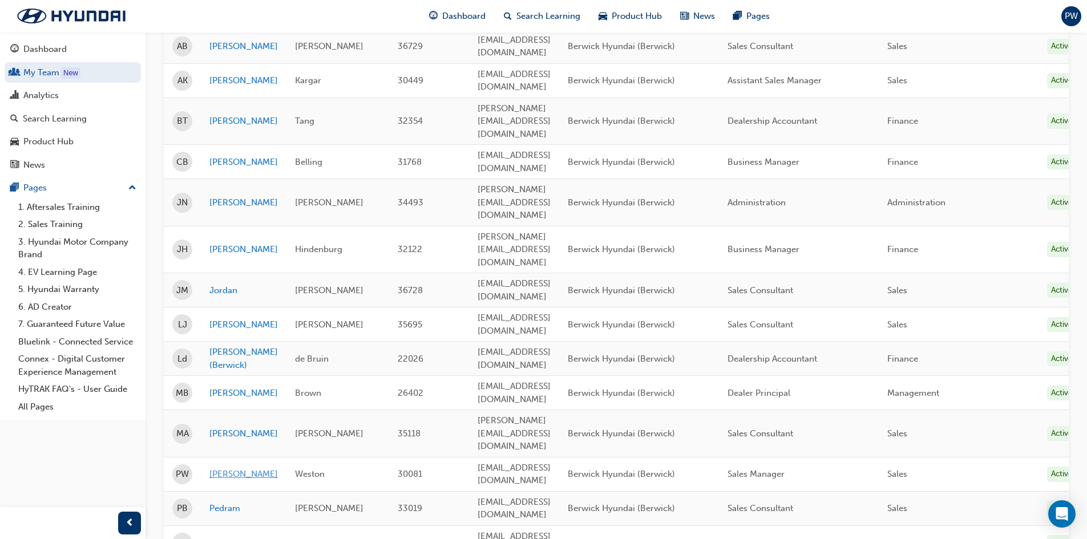
click at [215, 468] on link "Paul" at bounding box center [243, 474] width 68 height 13
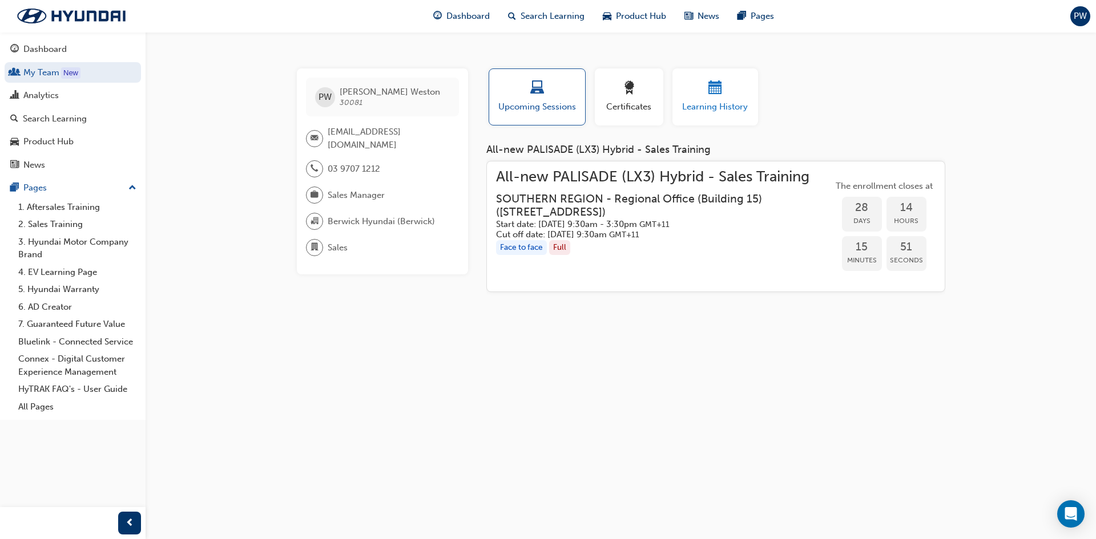
click at [713, 83] on span "calendar-icon" at bounding box center [715, 88] width 14 height 15
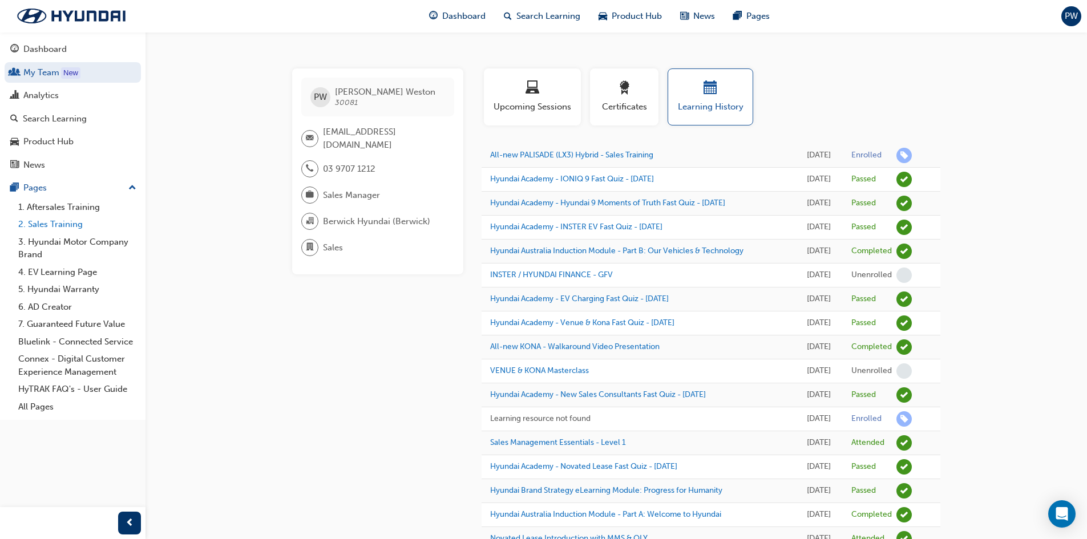
click at [61, 219] on link "2. Sales Training" at bounding box center [77, 225] width 127 height 18
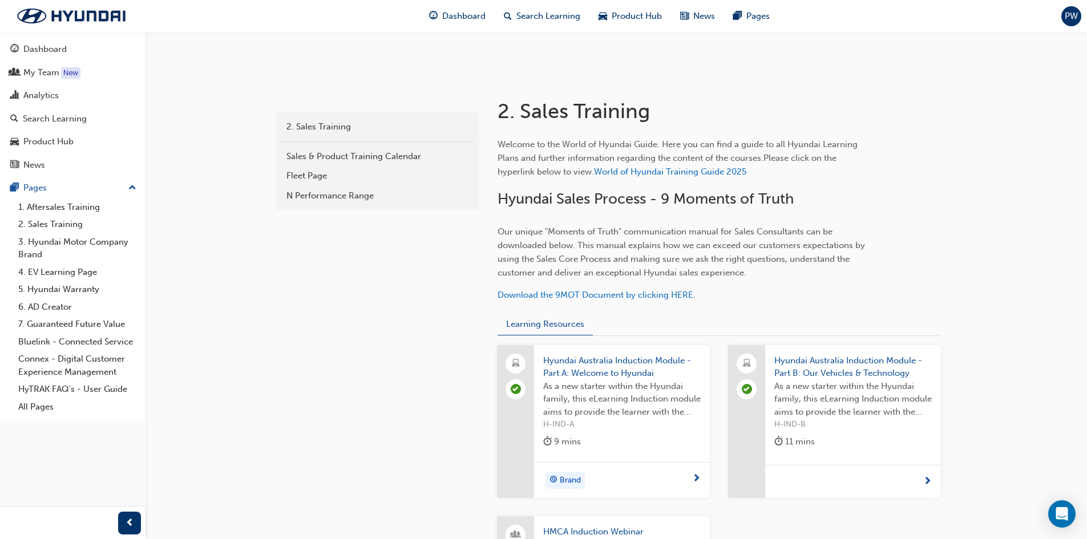
scroll to position [190, 0]
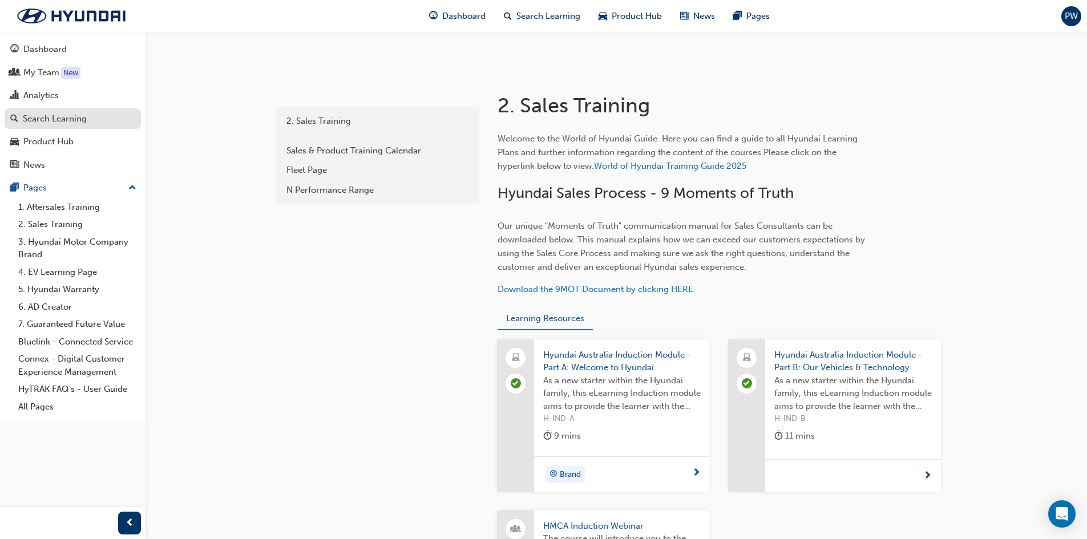
click at [72, 118] on div "Search Learning" at bounding box center [55, 118] width 64 height 13
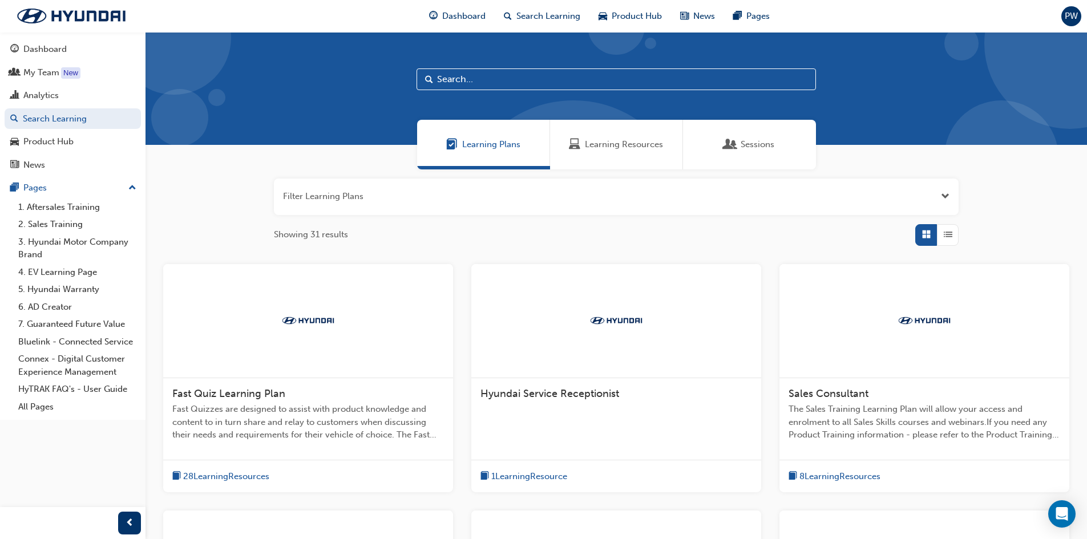
click at [503, 79] on input "text" at bounding box center [616, 79] width 399 height 22
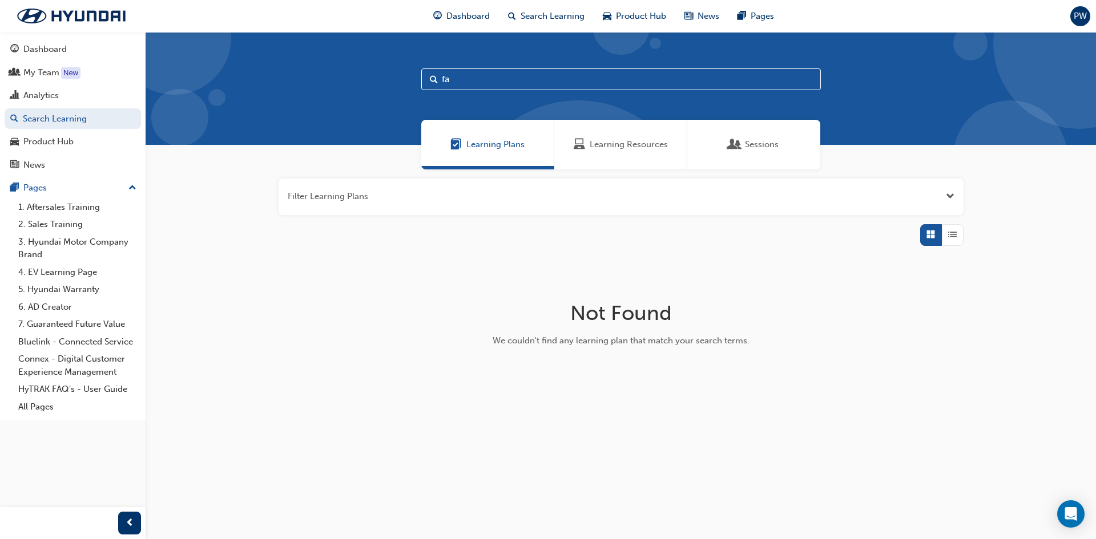
type input "f"
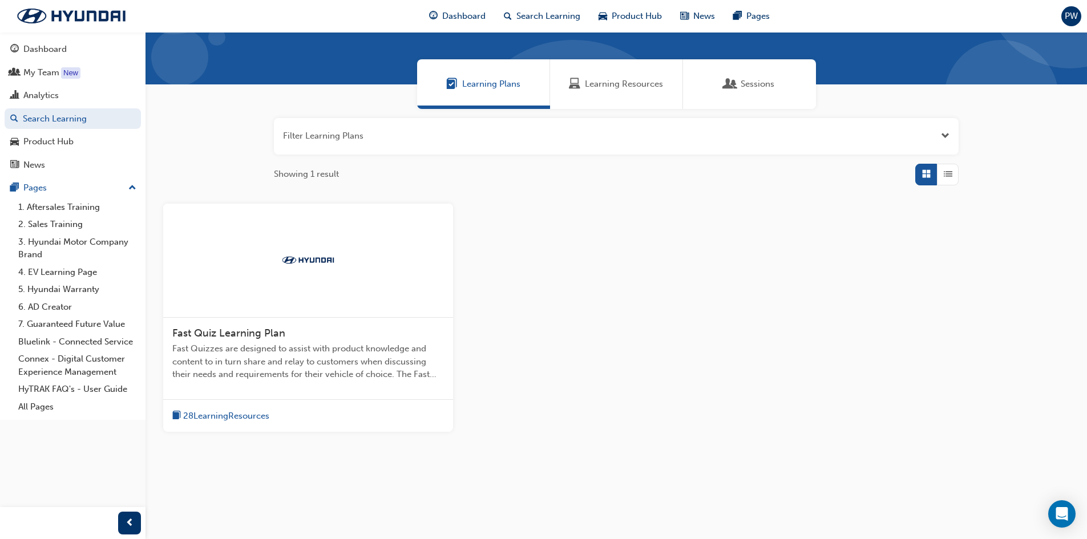
scroll to position [64, 0]
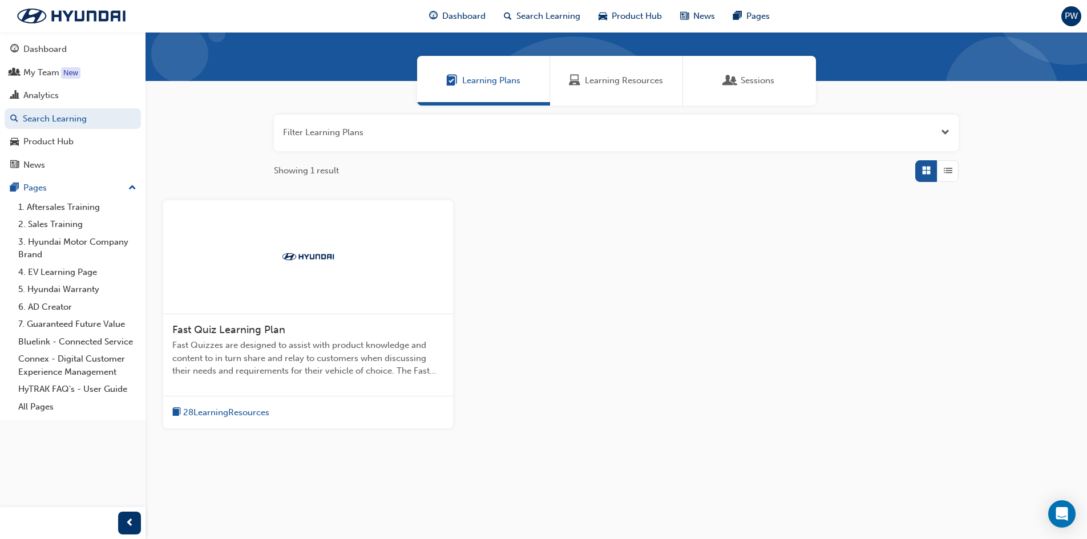
type input "quiz"
click at [237, 328] on span "Fast Quiz Learning Plan" at bounding box center [228, 330] width 113 height 13
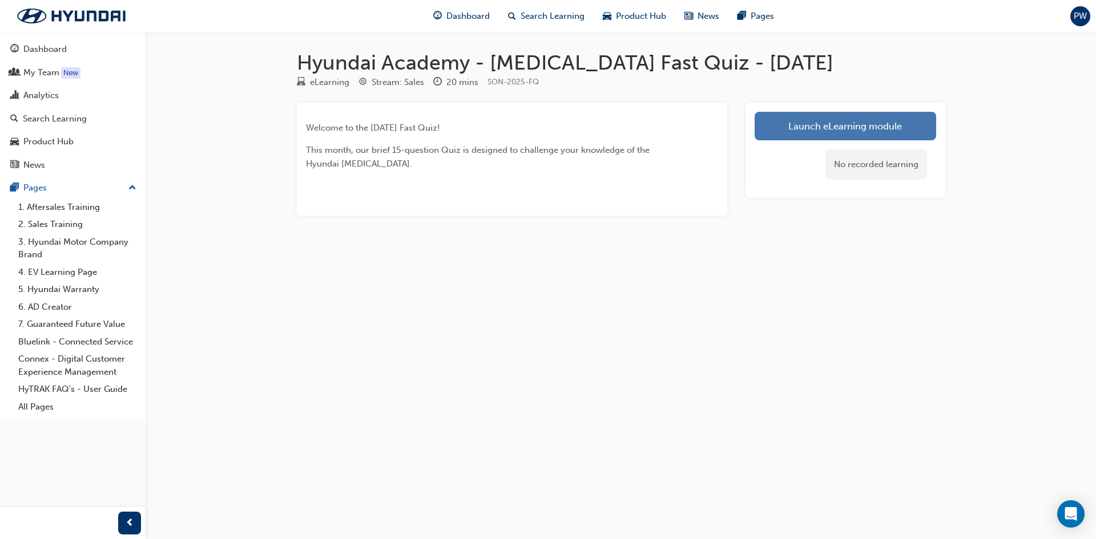
click at [807, 123] on link "Launch eLearning module" at bounding box center [844, 126] width 181 height 29
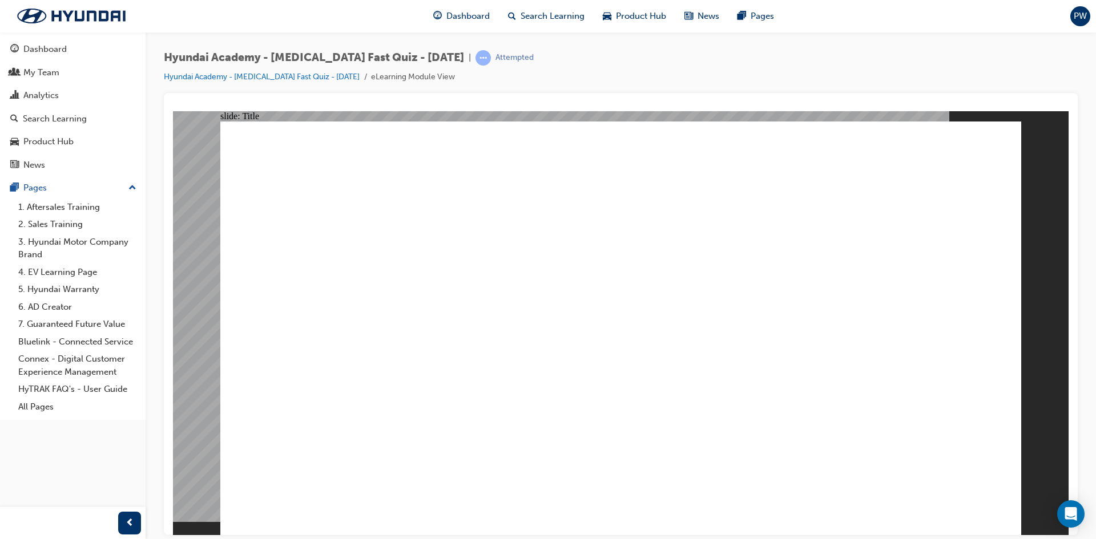
drag, startPoint x: 336, startPoint y: 363, endPoint x: 322, endPoint y: 374, distance: 17.4
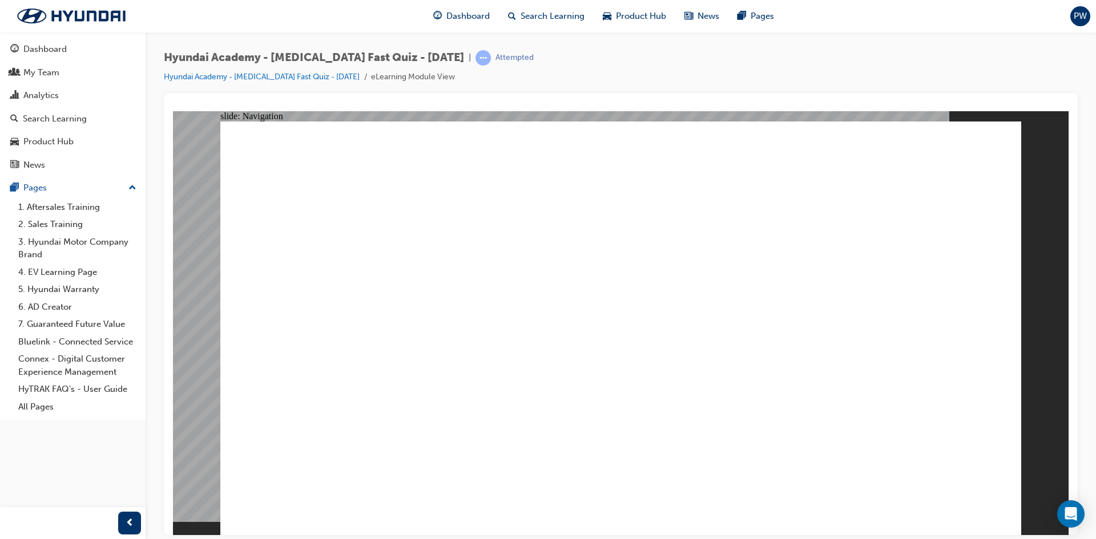
click at [276, 73] on link "Hyundai Academy - [MEDICAL_DATA] Fast Quiz - [DATE]" at bounding box center [262, 77] width 196 height 10
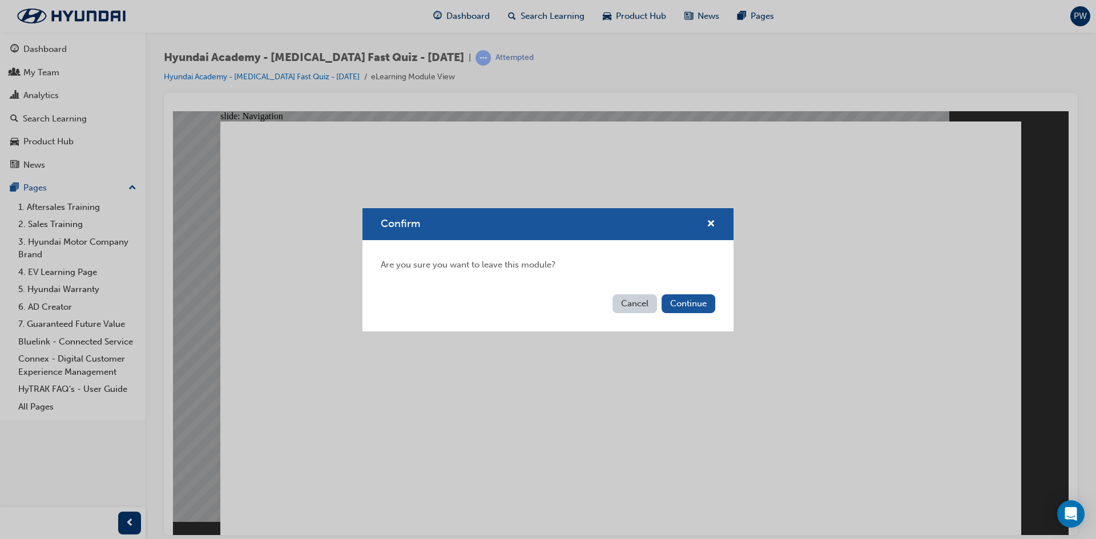
click at [631, 304] on button "Cancel" at bounding box center [634, 303] width 45 height 19
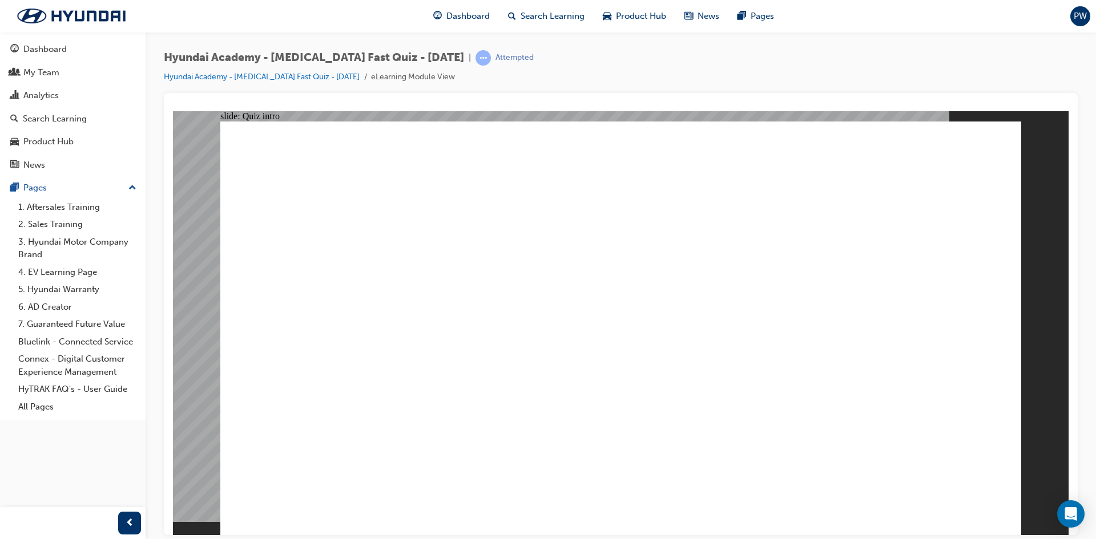
radio input "true"
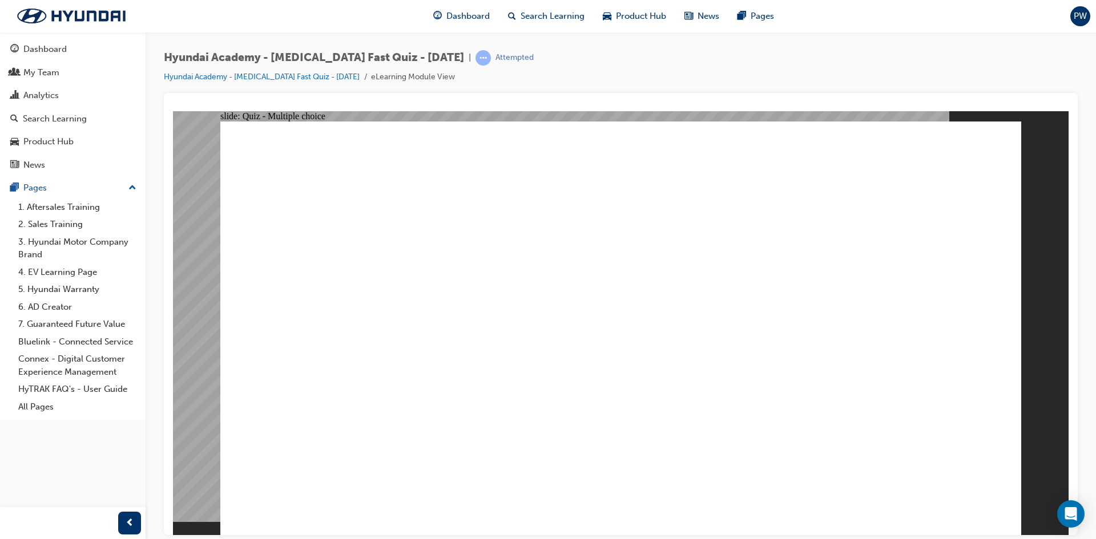
radio input "true"
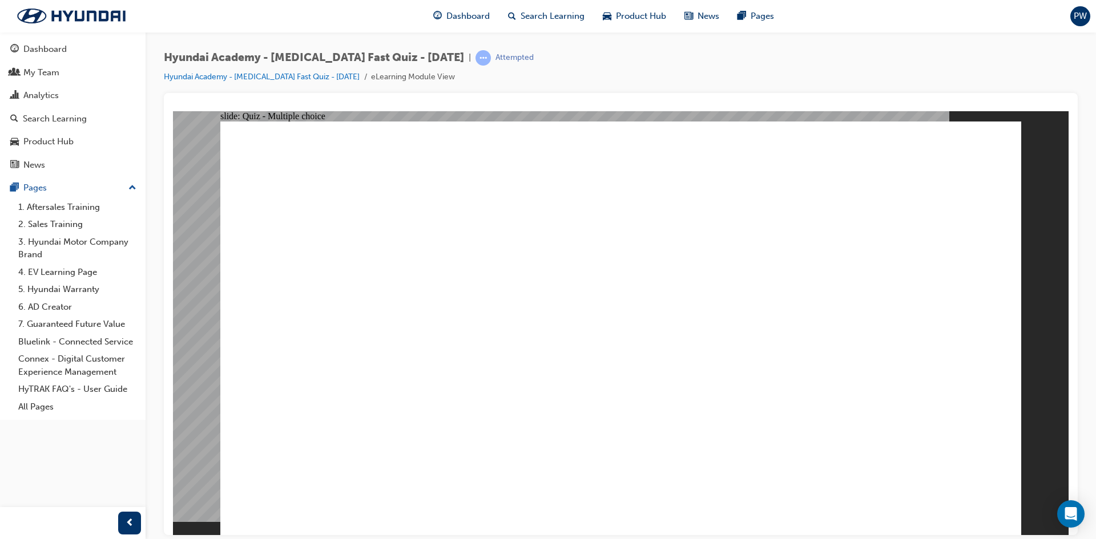
radio input "true"
checkbox input "true"
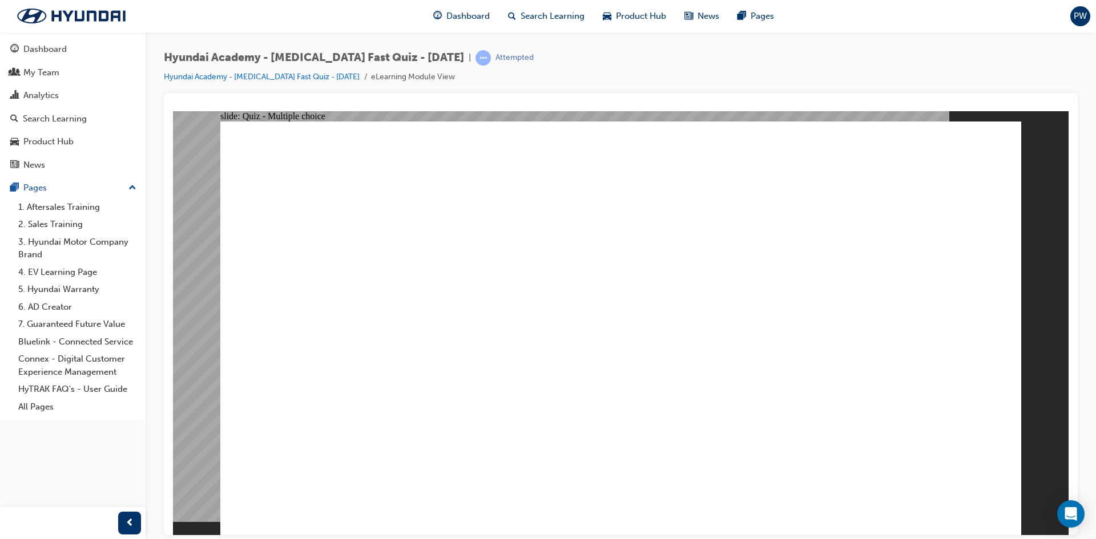
checkbox input "true"
radio input "true"
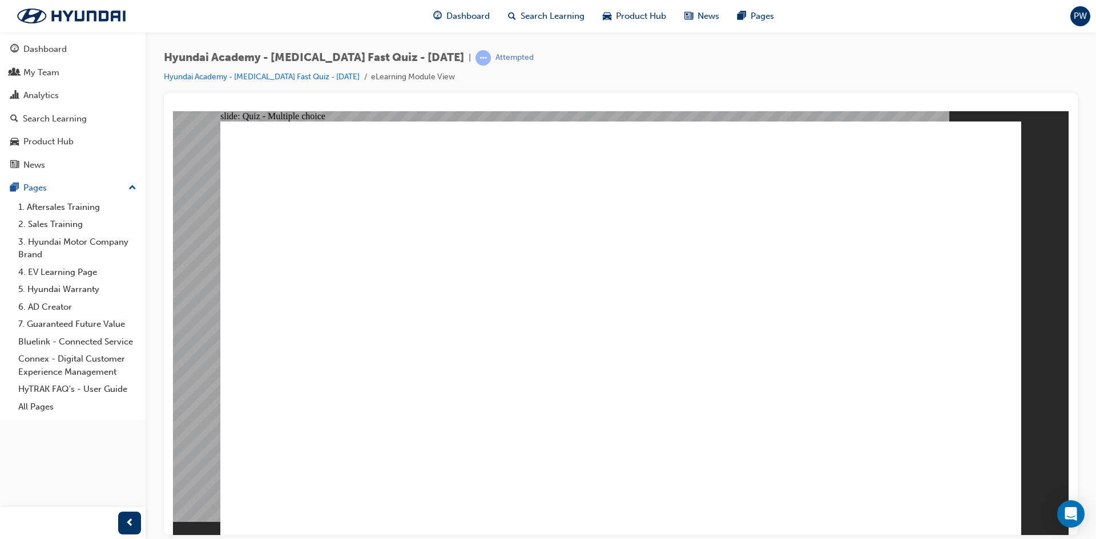
checkbox input "true"
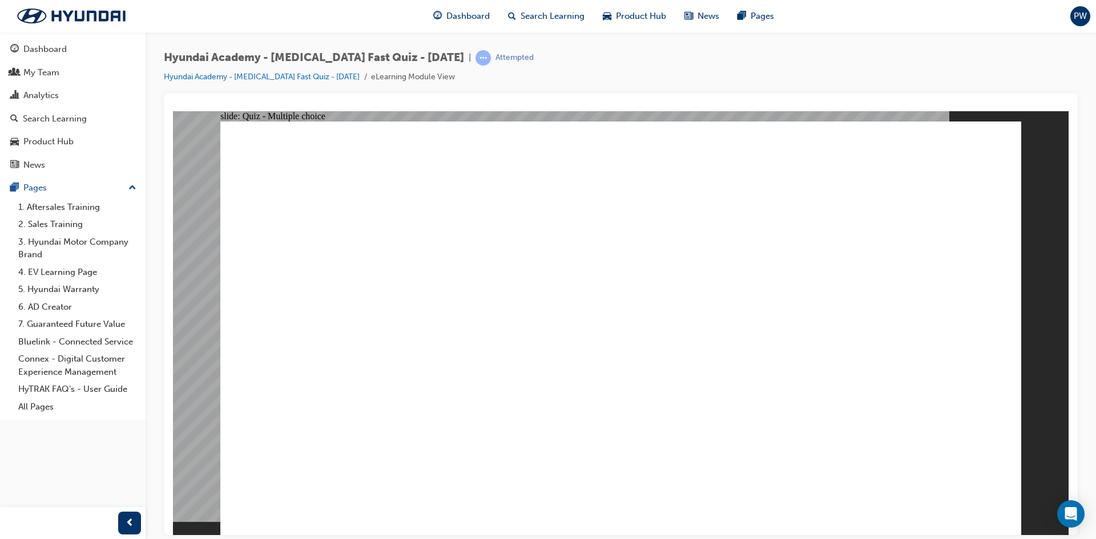
checkbox input "true"
radio input "true"
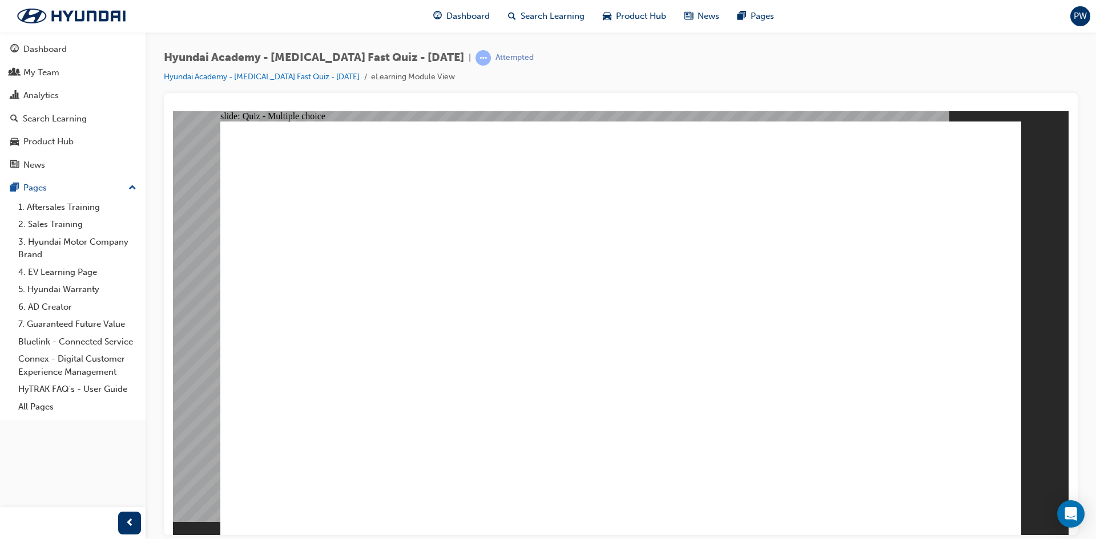
checkbox input "true"
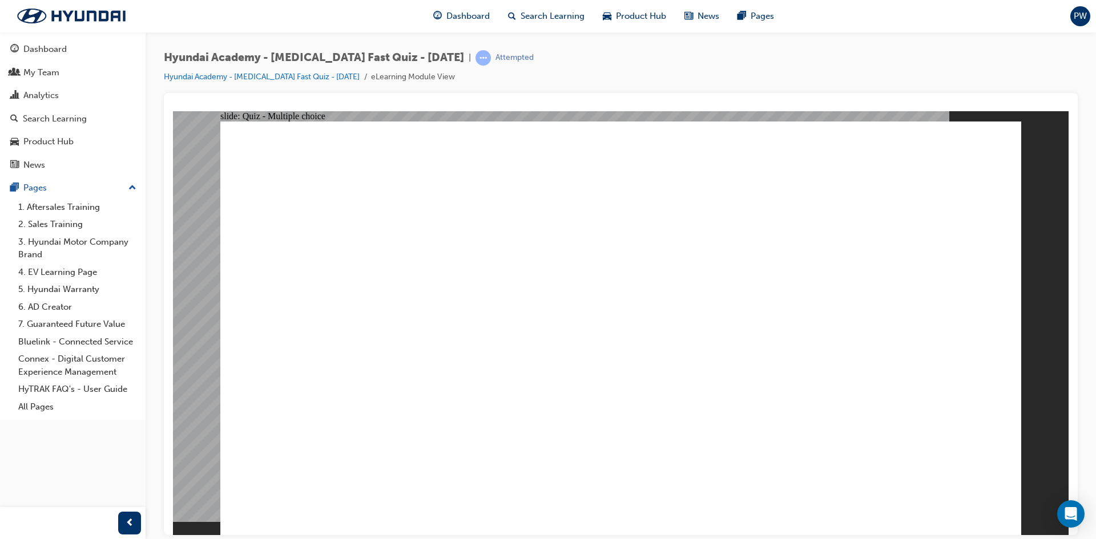
checkbox input "true"
checkbox input "false"
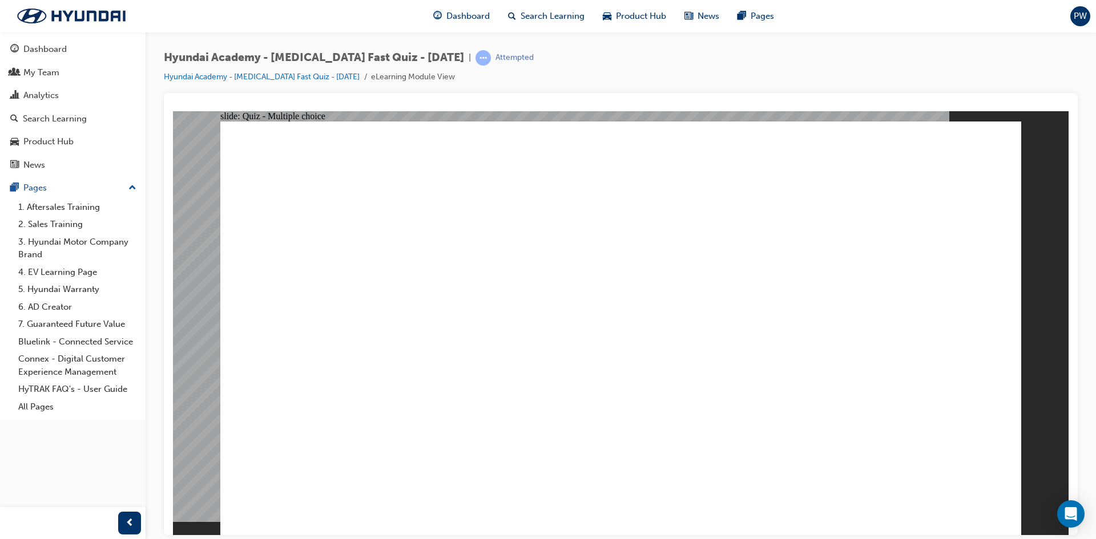
checkbox input "false"
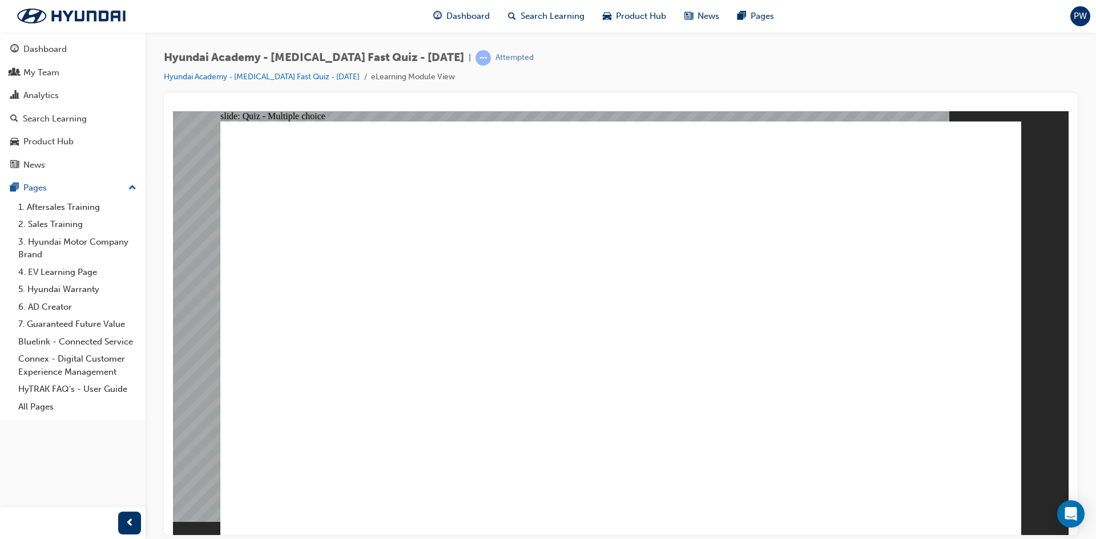
checkbox input "true"
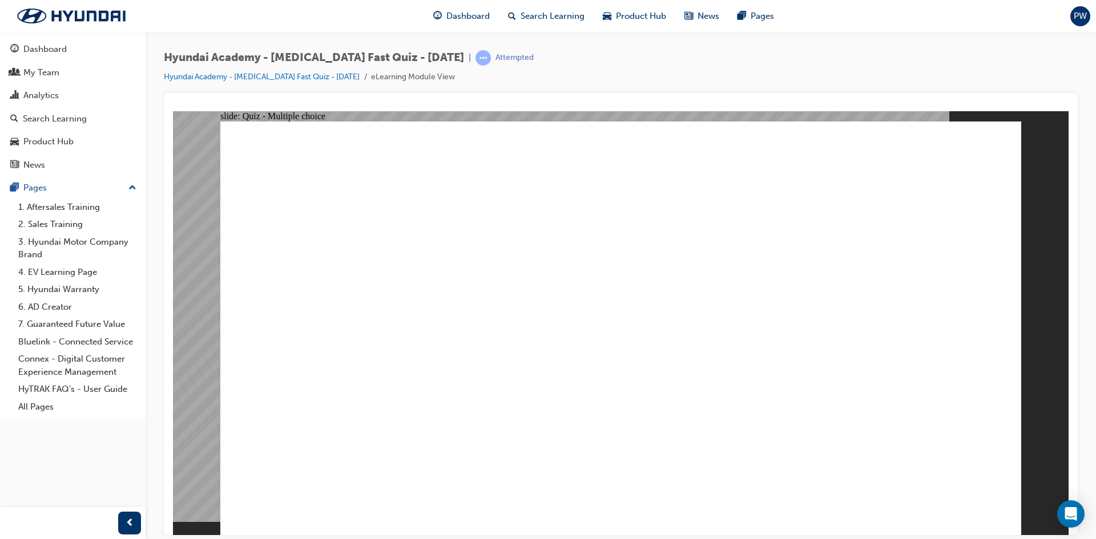
checkbox input "true"
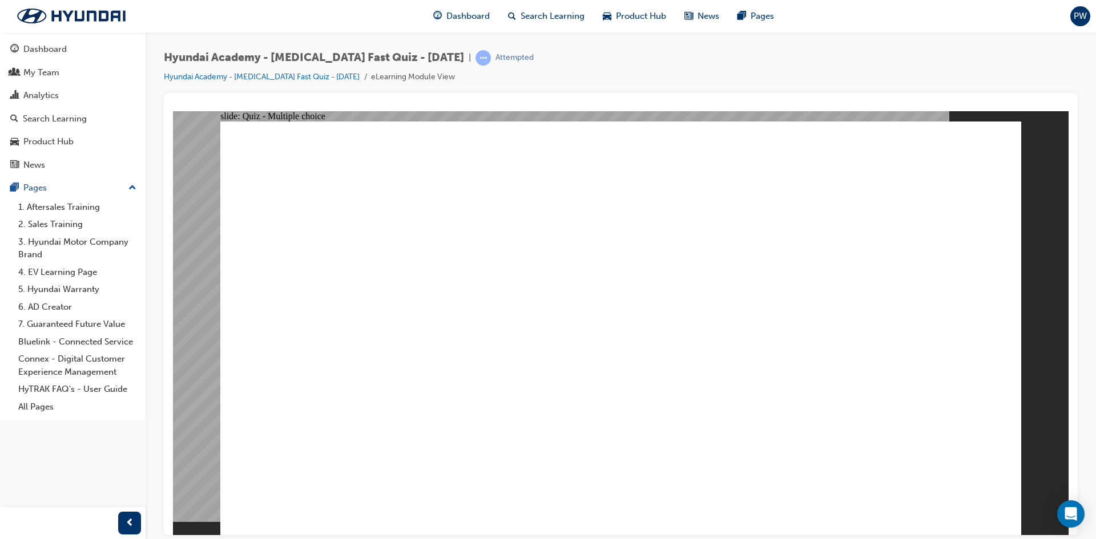
radio input "true"
checkbox input "true"
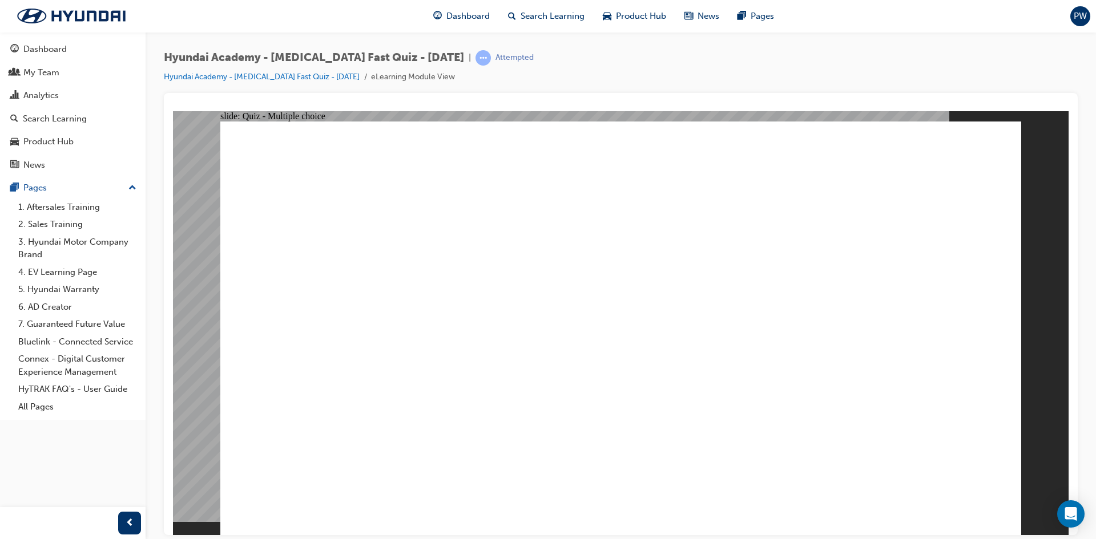
checkbox input "true"
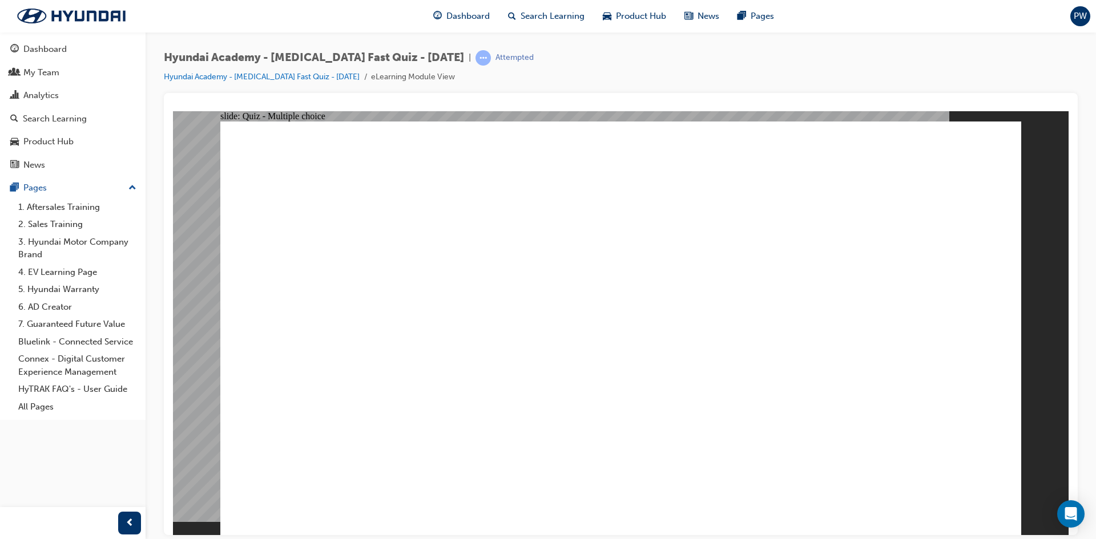
checkbox input "true"
radio input "true"
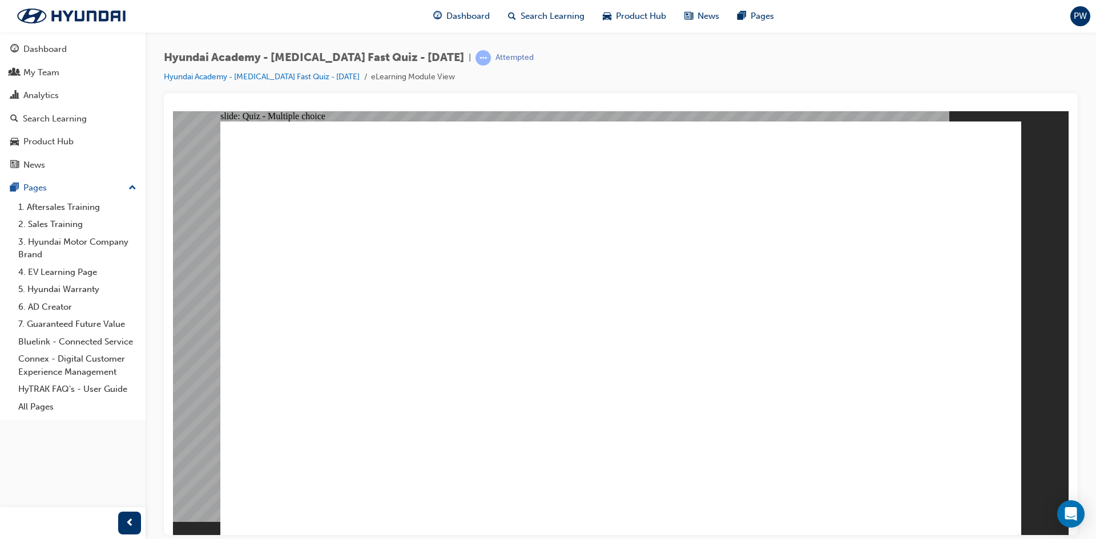
radio input "true"
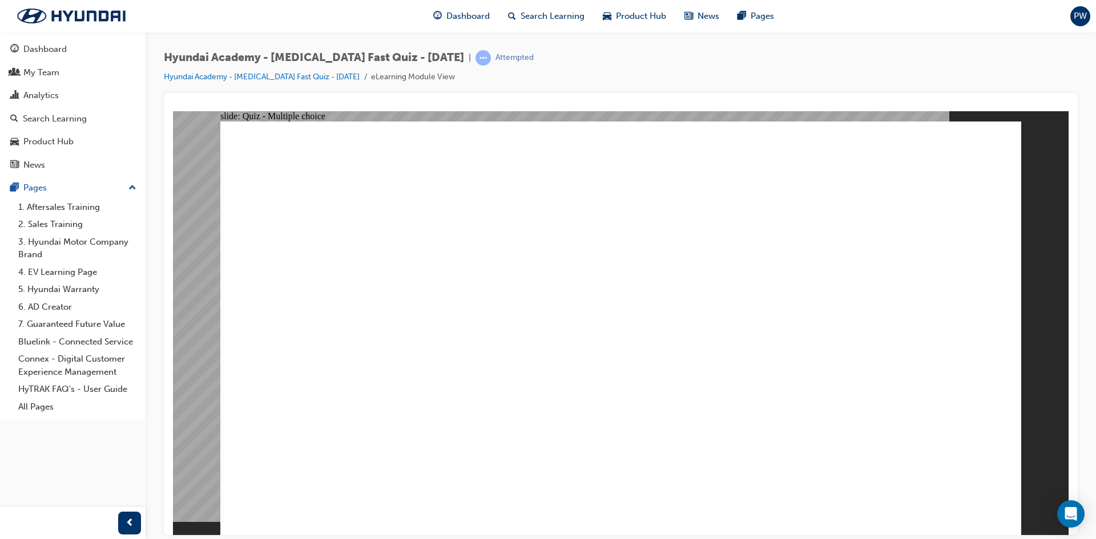
radio input "true"
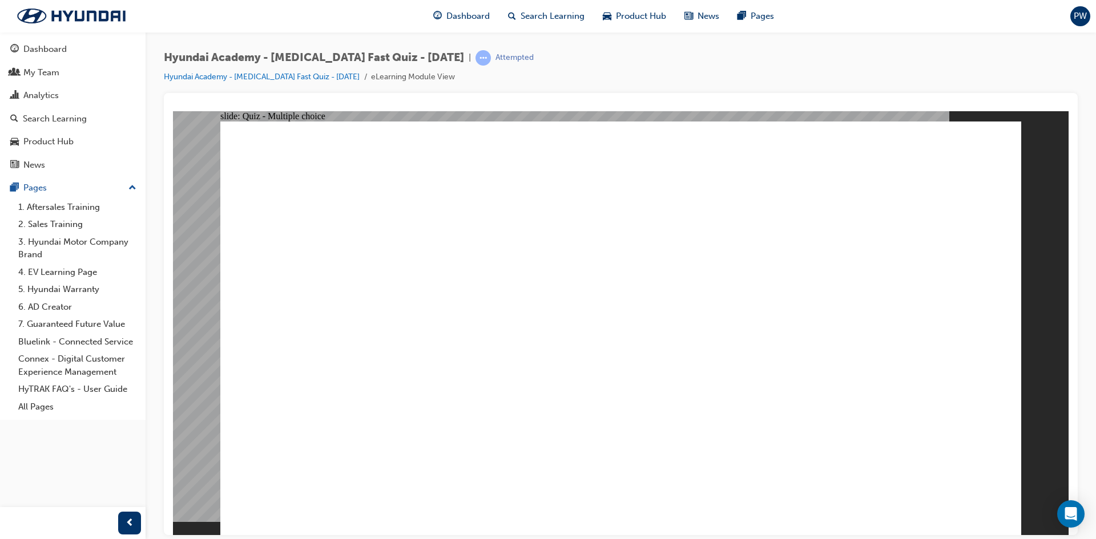
radio input "true"
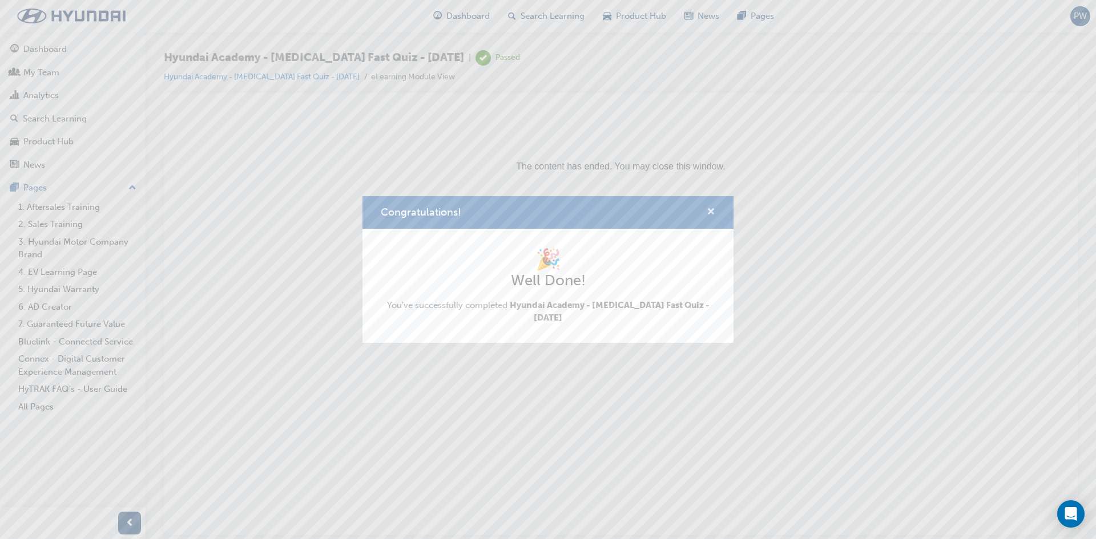
drag, startPoint x: 709, startPoint y: 210, endPoint x: 539, endPoint y: 96, distance: 204.5
click at [709, 210] on span "cross-icon" at bounding box center [710, 213] width 9 height 10
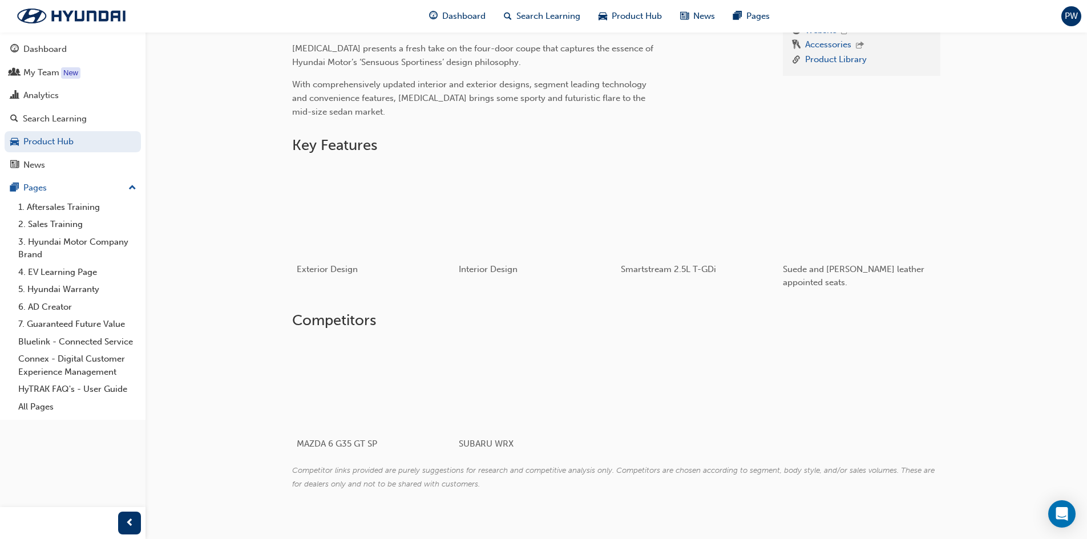
scroll to position [381, 0]
